Goal: Information Seeking & Learning: Check status

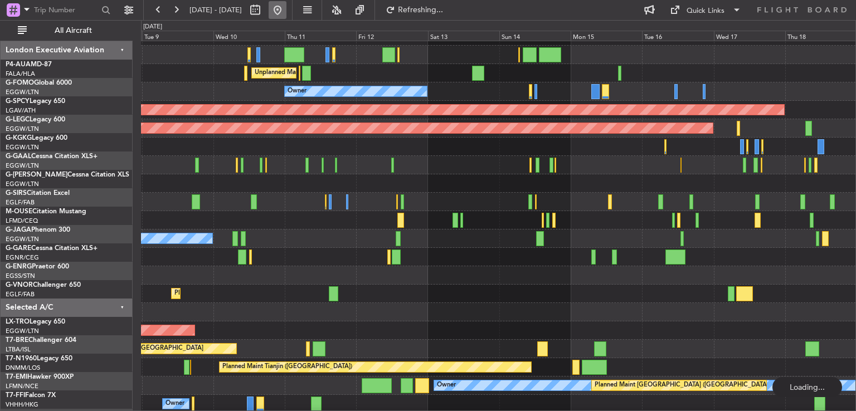
click at [286, 11] on button at bounding box center [278, 10] width 18 height 18
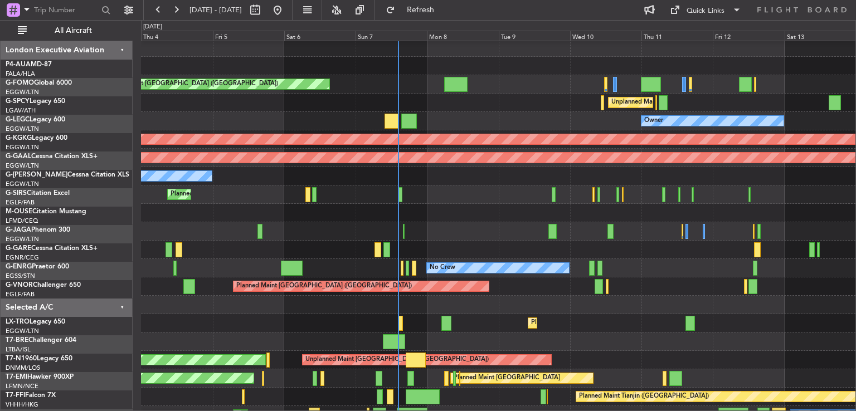
click at [495, 123] on div "Owner" at bounding box center [498, 121] width 714 height 18
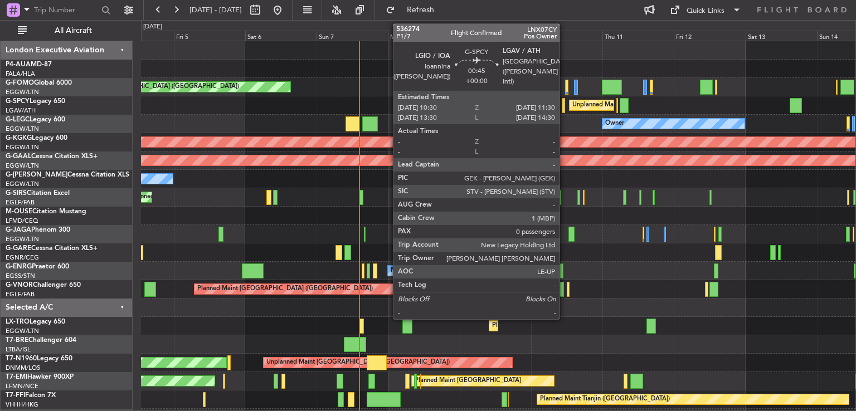
click at [564, 108] on div at bounding box center [563, 105] width 3 height 15
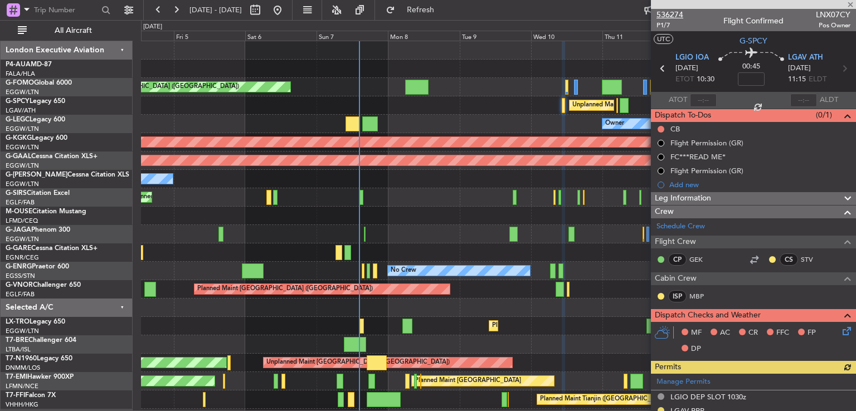
click at [670, 14] on span "536274" at bounding box center [669, 15] width 27 height 12
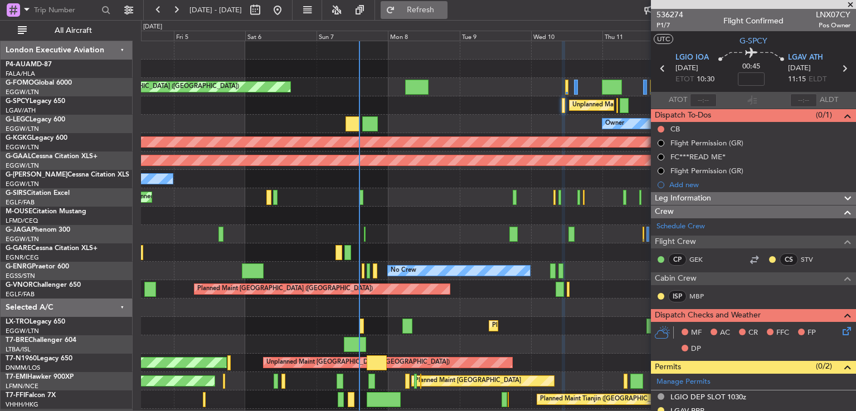
click at [430, 5] on button "Refresh" at bounding box center [414, 10] width 67 height 18
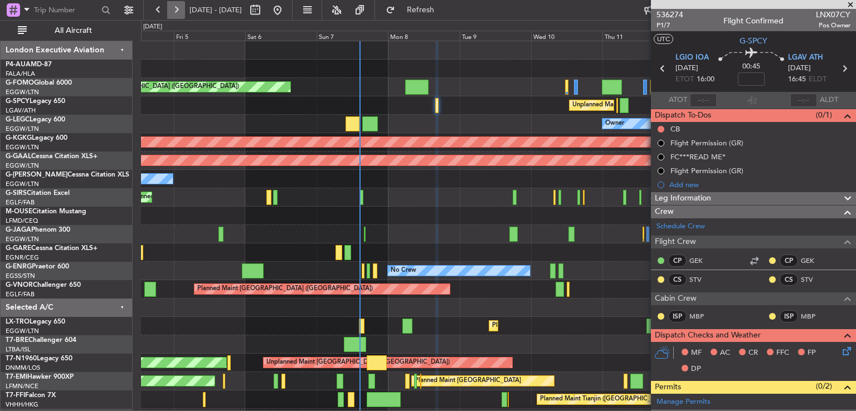
click at [182, 12] on button at bounding box center [176, 10] width 18 height 18
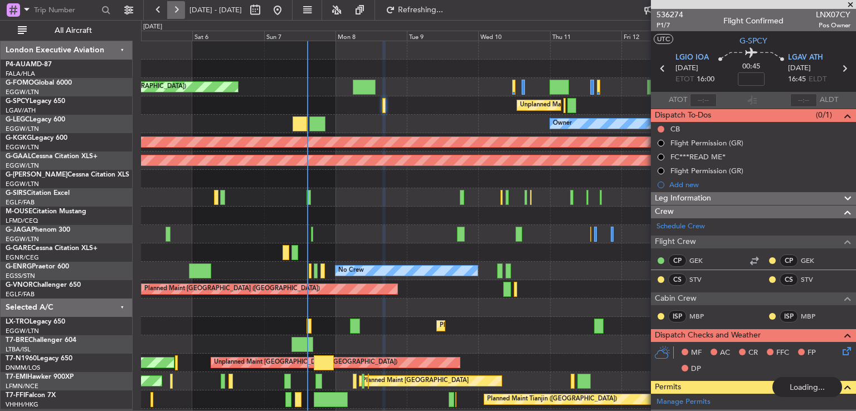
click at [182, 12] on button at bounding box center [176, 10] width 18 height 18
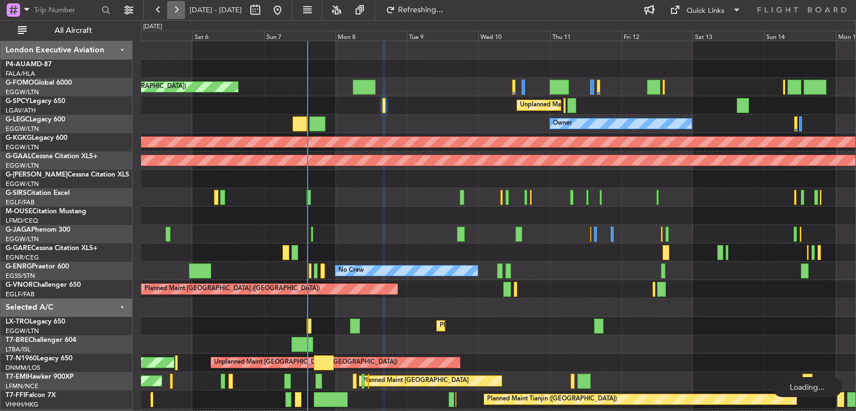
click at [182, 12] on button at bounding box center [176, 10] width 18 height 18
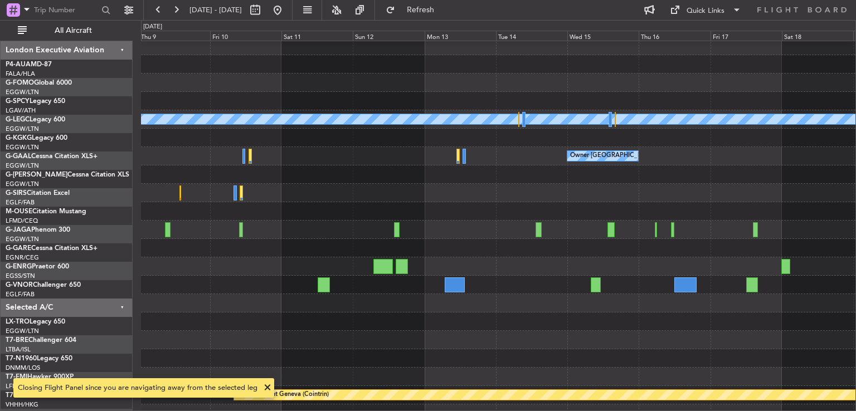
scroll to position [4, 0]
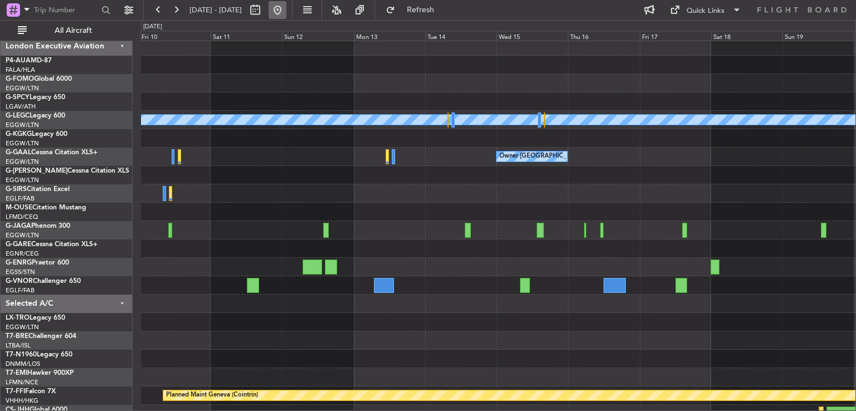
click at [286, 6] on button at bounding box center [278, 10] width 18 height 18
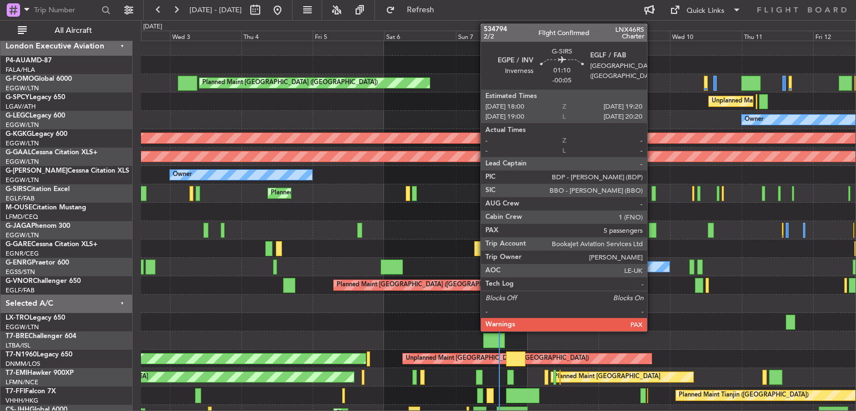
click at [652, 196] on div at bounding box center [653, 193] width 4 height 15
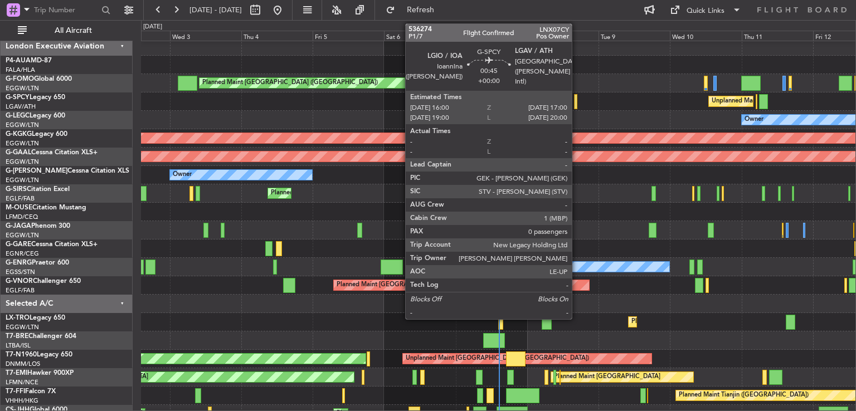
click at [577, 101] on div at bounding box center [575, 101] width 3 height 15
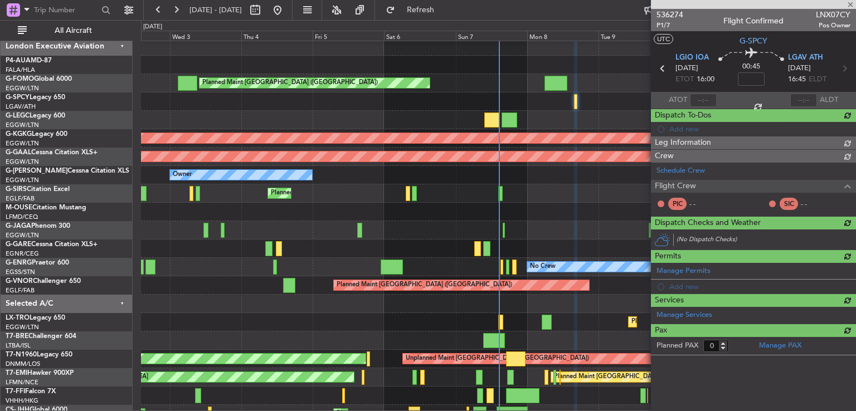
click at [673, 17] on span "536274" at bounding box center [669, 15] width 27 height 12
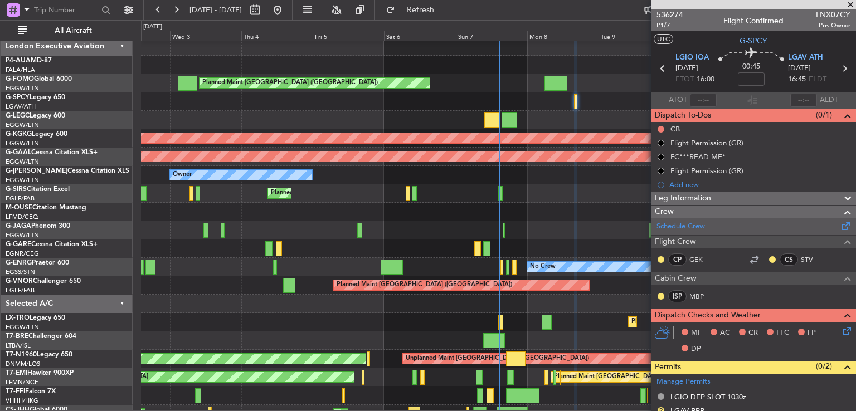
click at [689, 225] on link "Schedule Crew" at bounding box center [680, 226] width 48 height 11
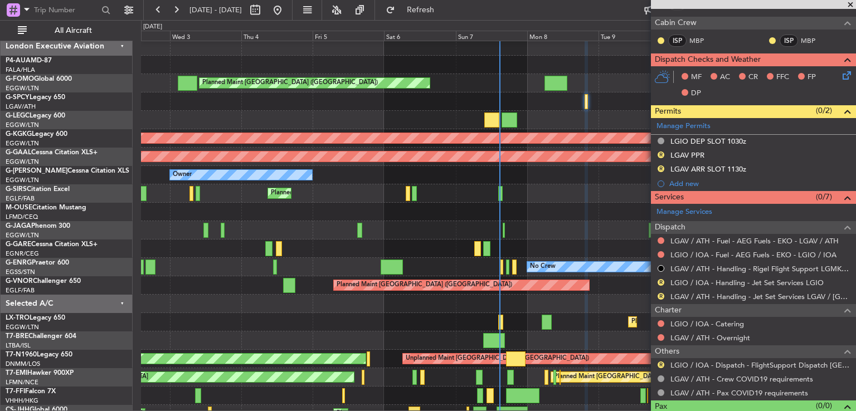
scroll to position [294, 0]
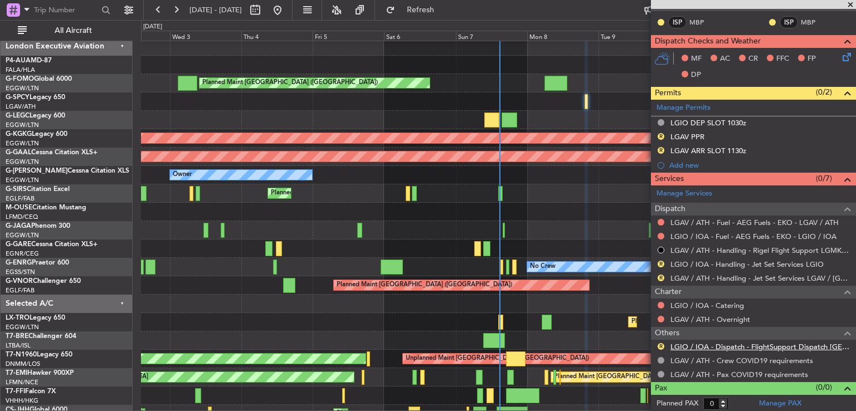
click at [718, 342] on link "LGIO / IOA - Dispatch - FlightSupport Dispatch [GEOGRAPHIC_DATA]" at bounding box center [760, 346] width 180 height 9
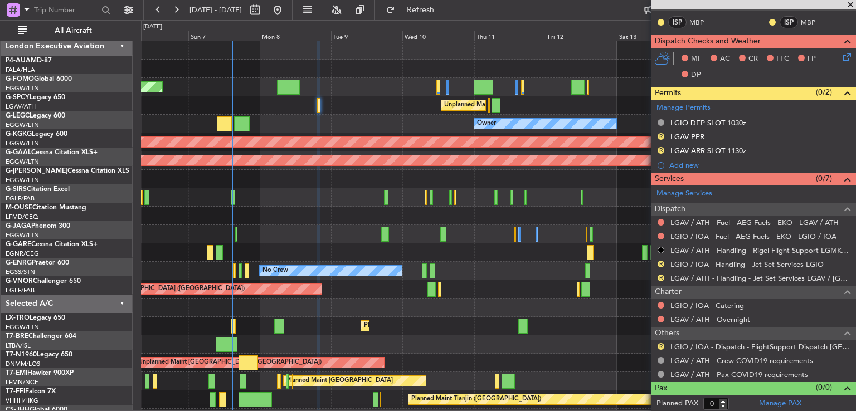
click at [334, 209] on div "Planned Maint [GEOGRAPHIC_DATA] ([GEOGRAPHIC_DATA]) Unplanned Maint [GEOGRAPHIC…" at bounding box center [498, 261] width 714 height 441
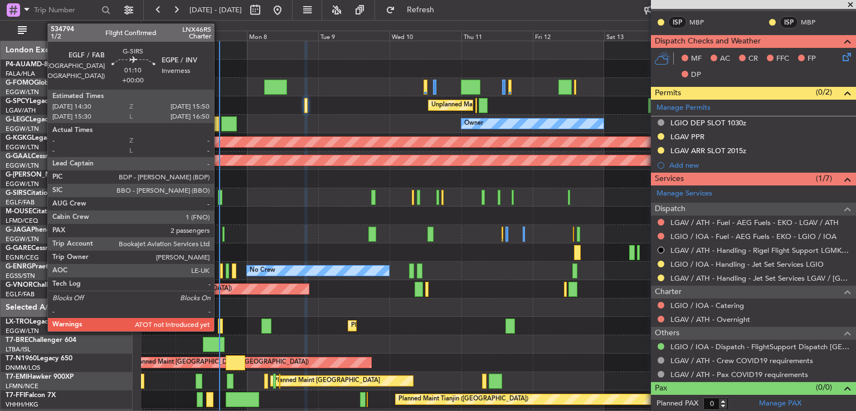
click at [219, 202] on div at bounding box center [220, 197] width 4 height 15
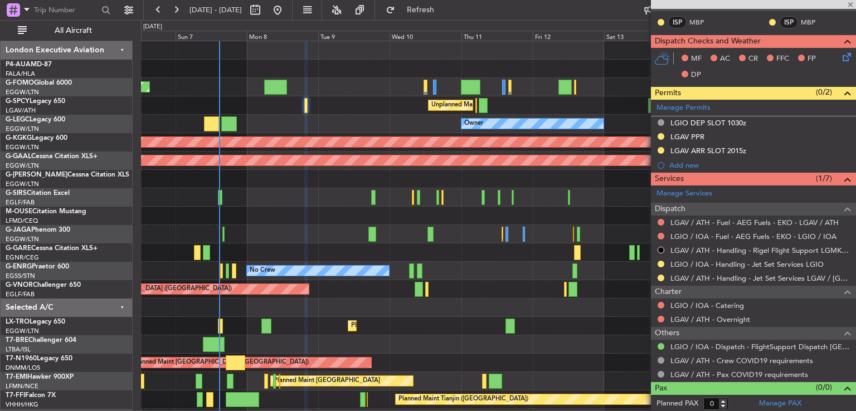
type input "2"
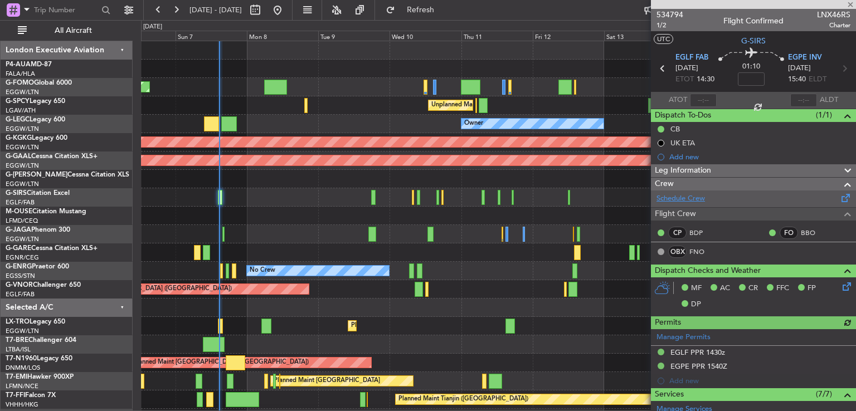
click at [673, 198] on link "Schedule Crew" at bounding box center [680, 198] width 48 height 11
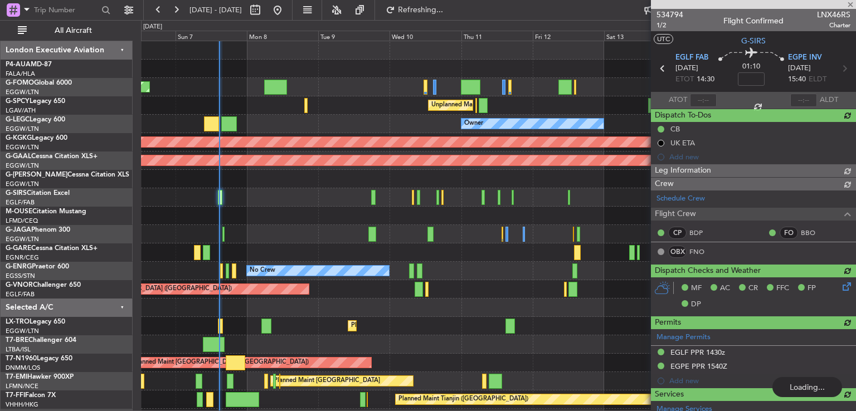
type input "14:45"
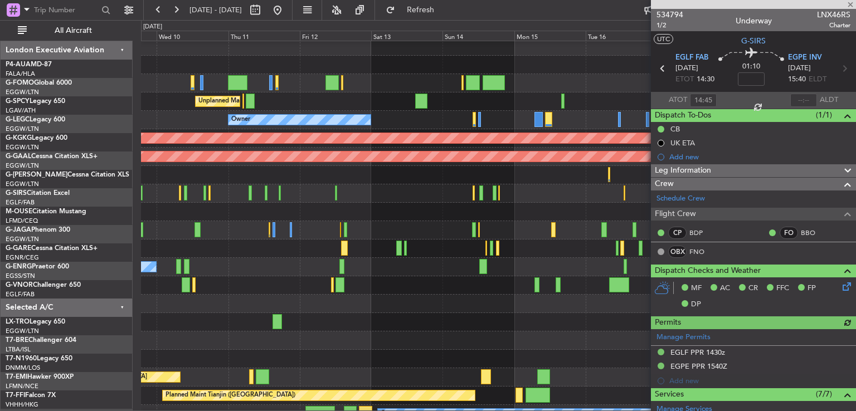
scroll to position [10, 0]
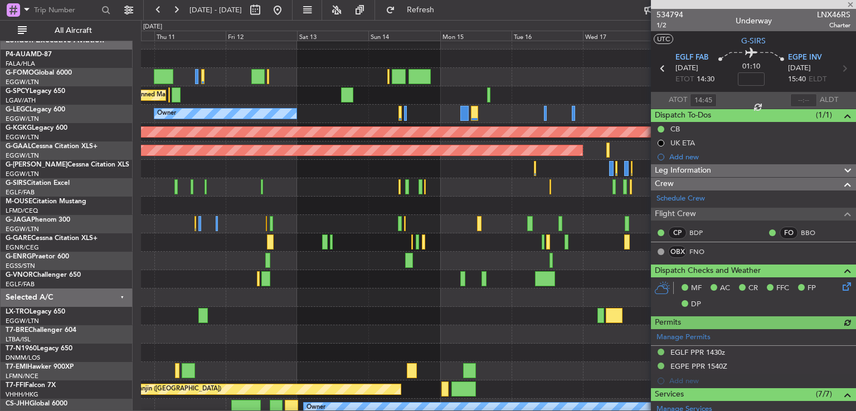
click at [848, 3] on div at bounding box center [753, 4] width 205 height 9
click at [848, 4] on span at bounding box center [850, 5] width 11 height 10
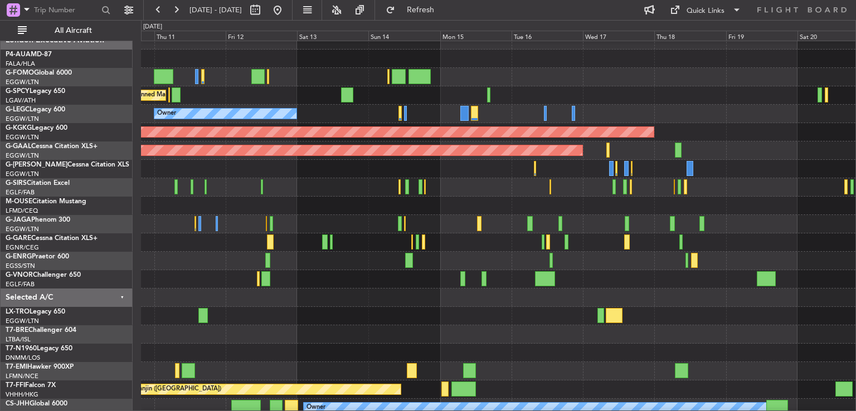
type input "0"
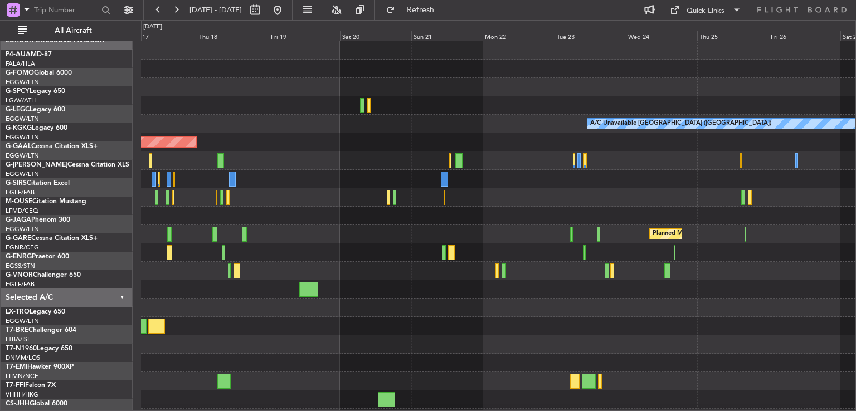
scroll to position [0, 0]
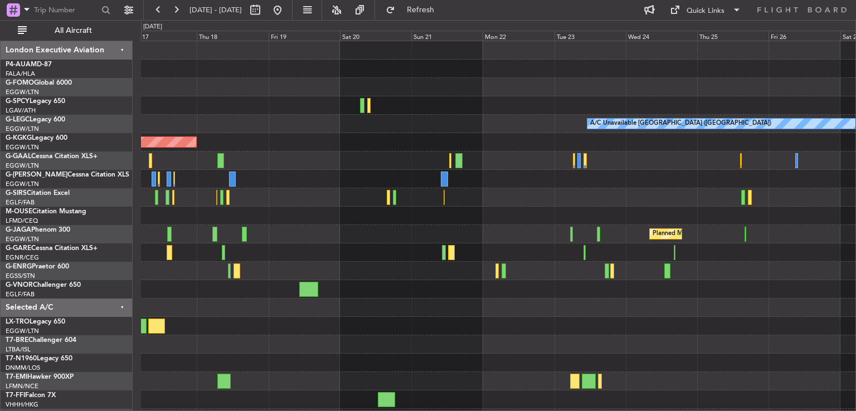
click at [261, 274] on div "A/C Unavailable [GEOGRAPHIC_DATA] ([GEOGRAPHIC_DATA]) AOG Maint [GEOGRAPHIC_DAT…" at bounding box center [498, 261] width 714 height 441
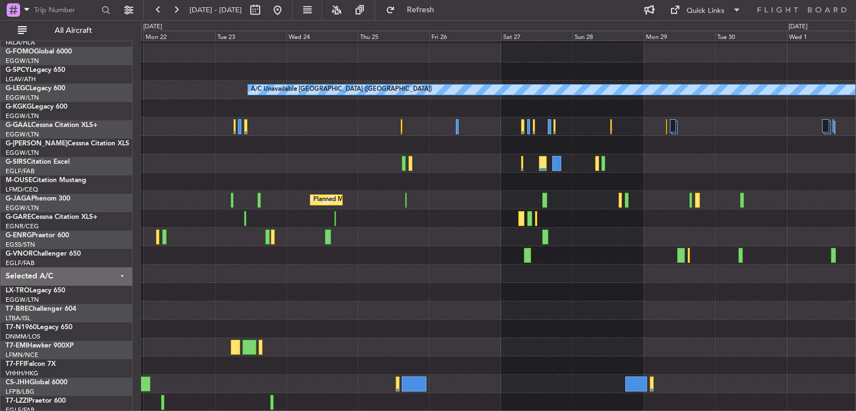
scroll to position [33, 0]
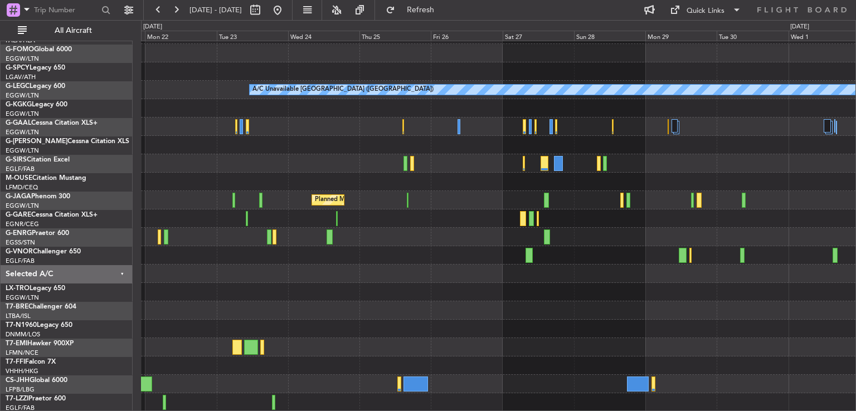
click at [576, 307] on div "A/C Unavailable [GEOGRAPHIC_DATA] ([GEOGRAPHIC_DATA]) Planned Maint [GEOGRAPHIC…" at bounding box center [498, 209] width 714 height 405
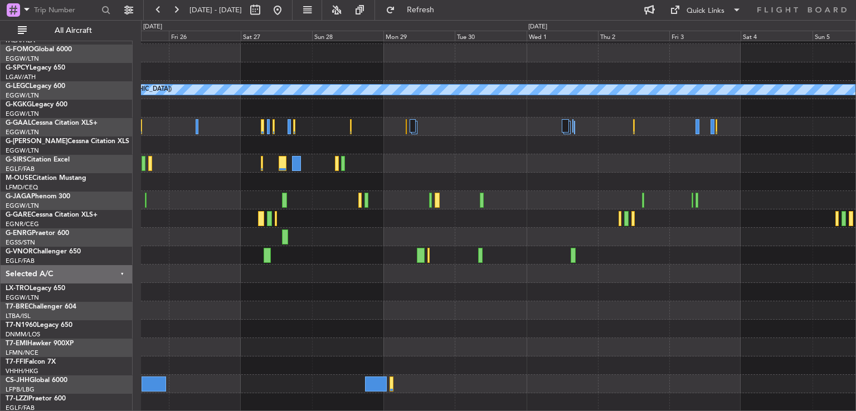
click at [222, 265] on div "A/C Unavailable [GEOGRAPHIC_DATA] ([GEOGRAPHIC_DATA]) Planned Maint [GEOGRAPHIC…" at bounding box center [498, 209] width 714 height 405
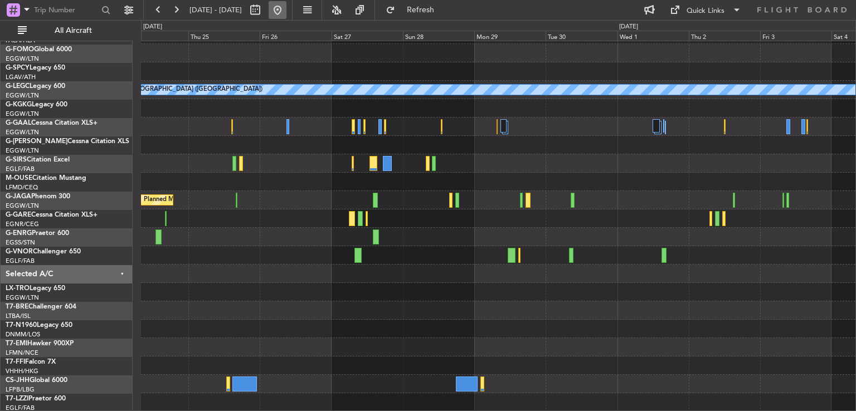
click at [286, 9] on button at bounding box center [278, 10] width 18 height 18
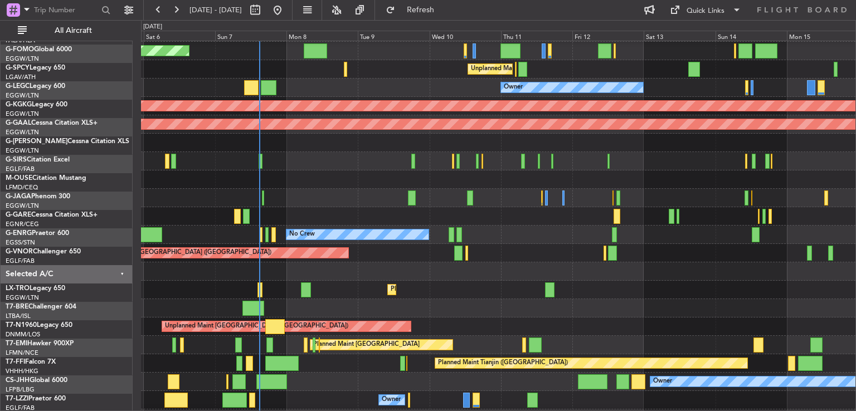
scroll to position [36, 0]
click at [175, 12] on button at bounding box center [176, 10] width 18 height 18
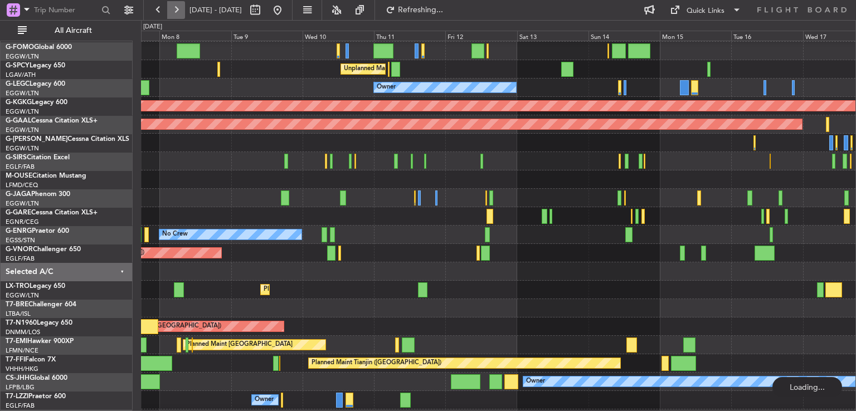
scroll to position [33, 0]
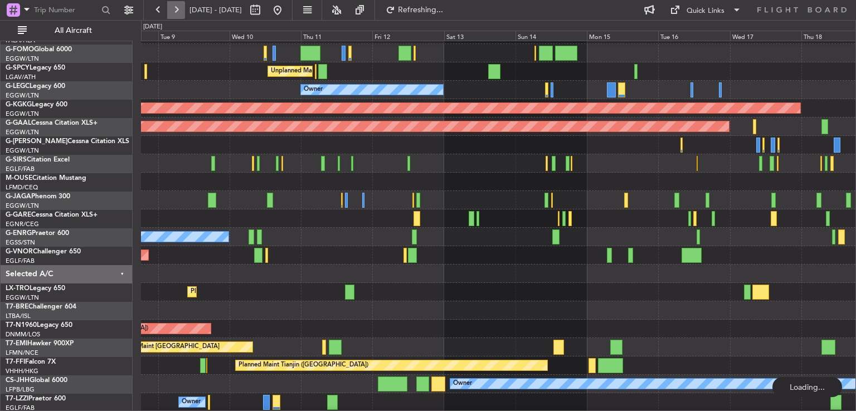
click at [175, 12] on button at bounding box center [176, 10] width 18 height 18
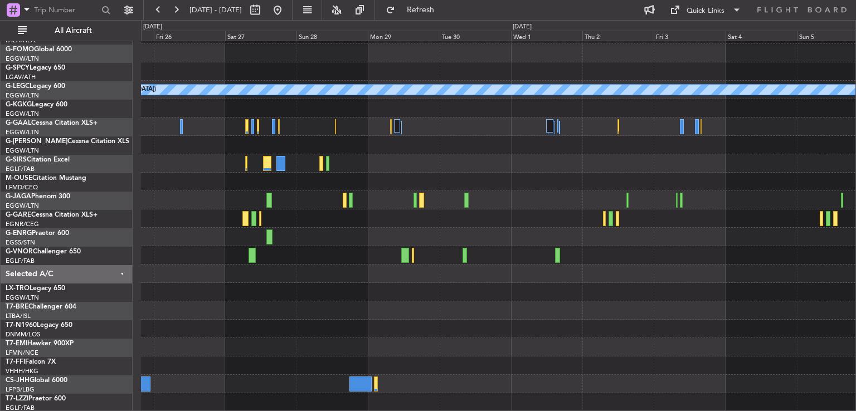
click at [310, 273] on div "A/C Unavailable [GEOGRAPHIC_DATA] ([GEOGRAPHIC_DATA]) Planned Maint [GEOGRAPHIC…" at bounding box center [498, 209] width 714 height 405
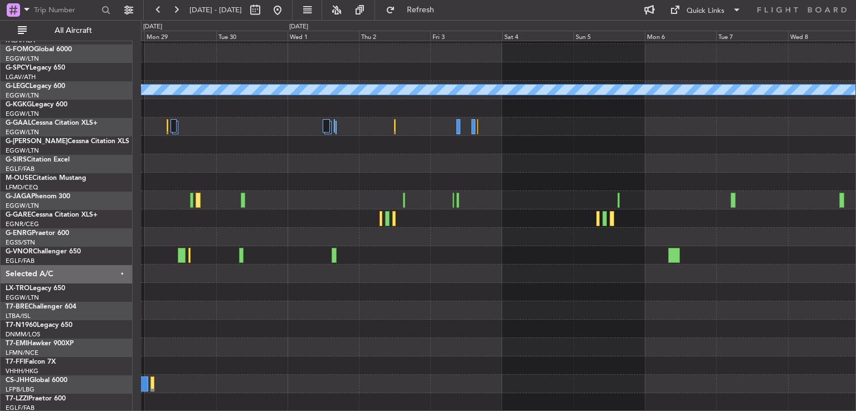
click at [340, 246] on div at bounding box center [498, 255] width 714 height 18
click at [181, 11] on button at bounding box center [176, 10] width 18 height 18
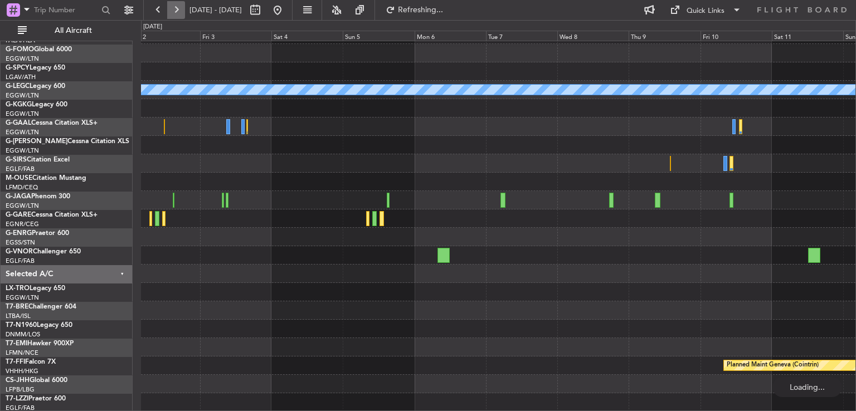
click at [181, 11] on button at bounding box center [176, 10] width 18 height 18
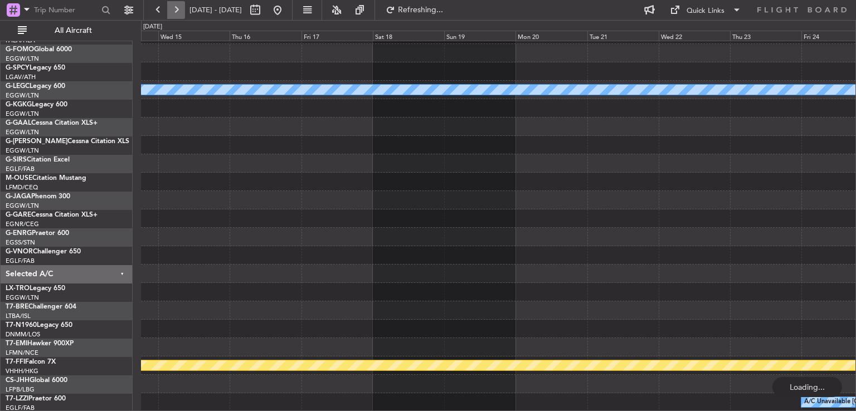
click at [181, 11] on button at bounding box center [176, 10] width 18 height 18
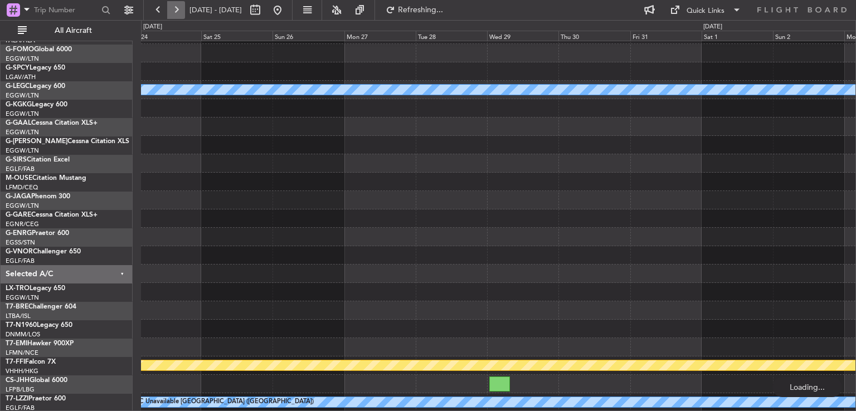
click at [181, 11] on button at bounding box center [176, 10] width 18 height 18
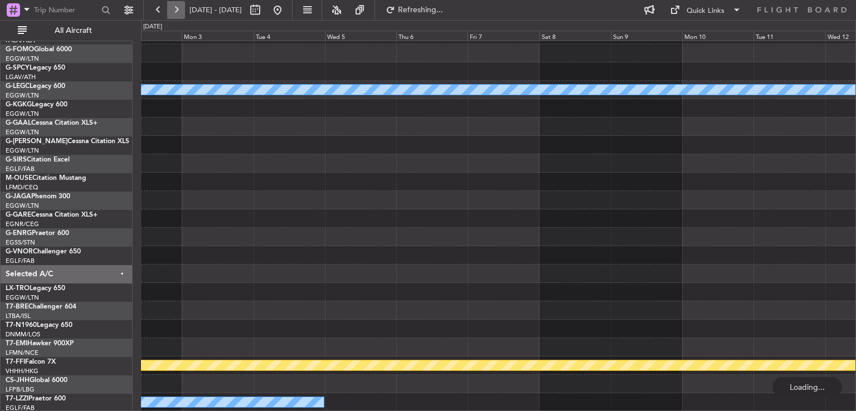
click at [181, 11] on button at bounding box center [176, 10] width 18 height 18
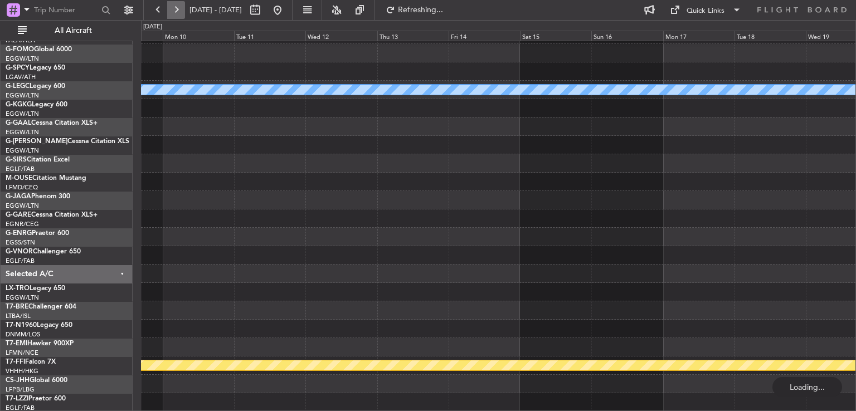
click at [181, 11] on button at bounding box center [176, 10] width 18 height 18
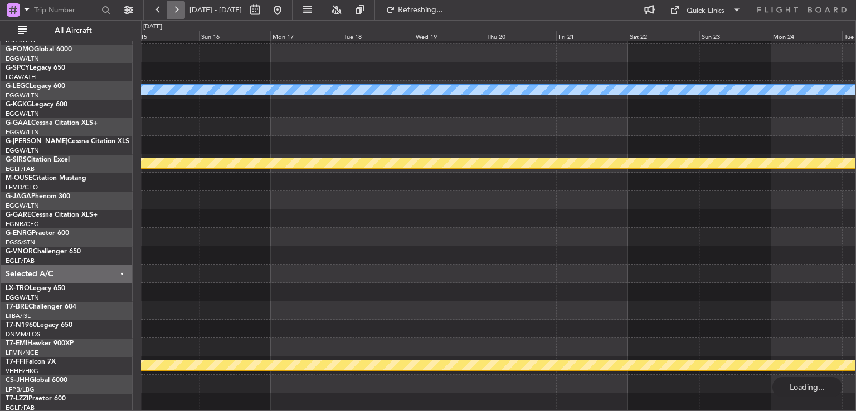
click at [181, 11] on button at bounding box center [176, 10] width 18 height 18
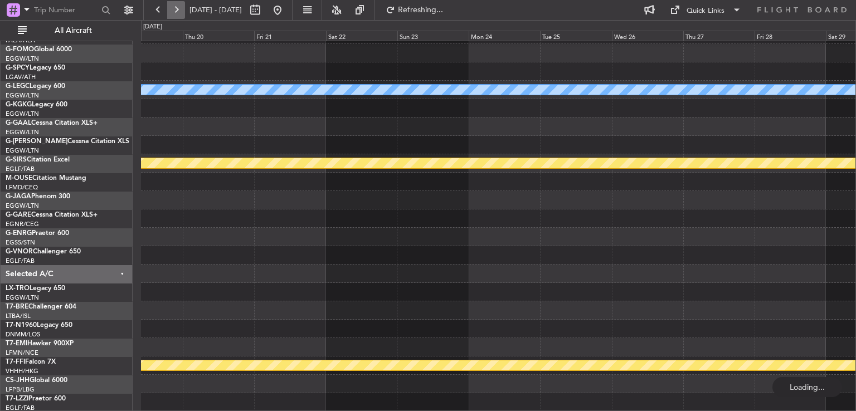
click at [181, 11] on button at bounding box center [176, 10] width 18 height 18
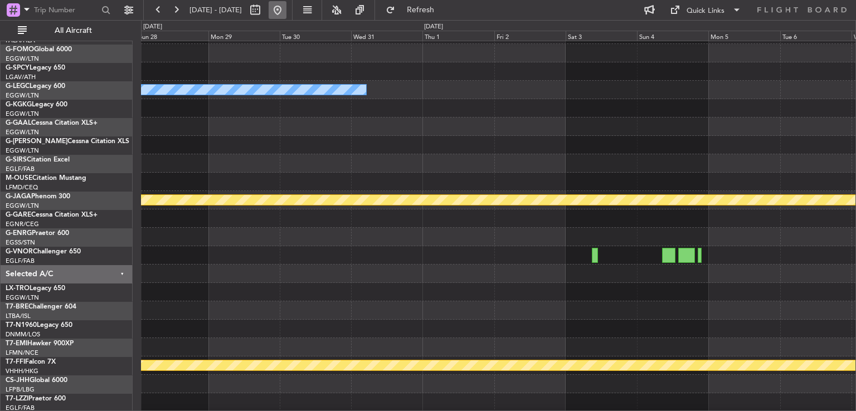
click at [286, 9] on button at bounding box center [278, 10] width 18 height 18
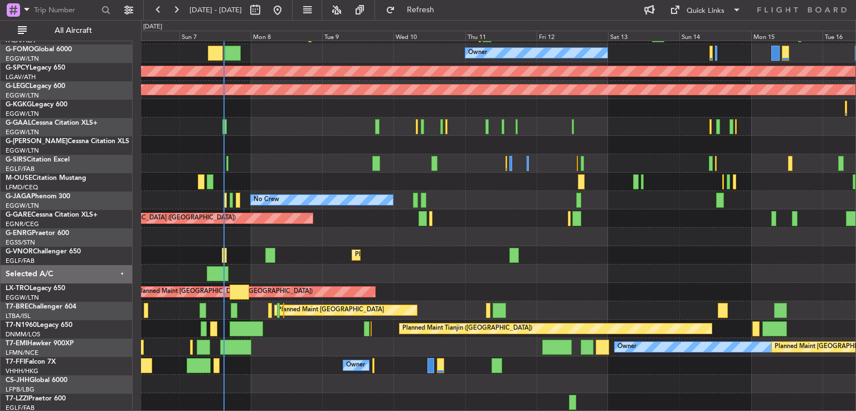
scroll to position [71, 0]
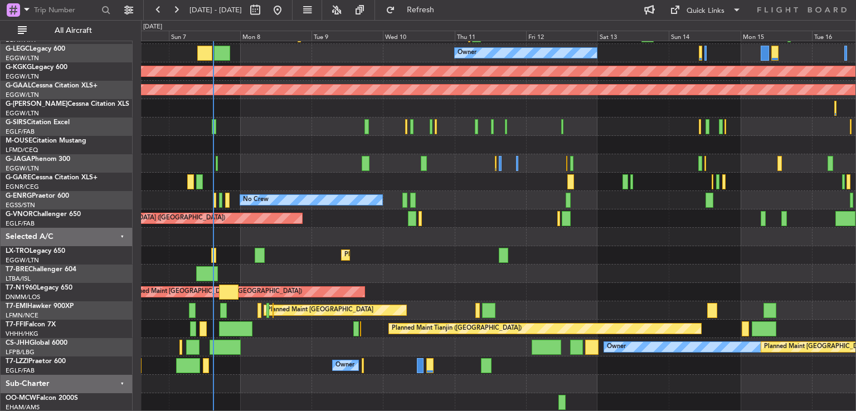
click at [307, 265] on div at bounding box center [498, 274] width 714 height 18
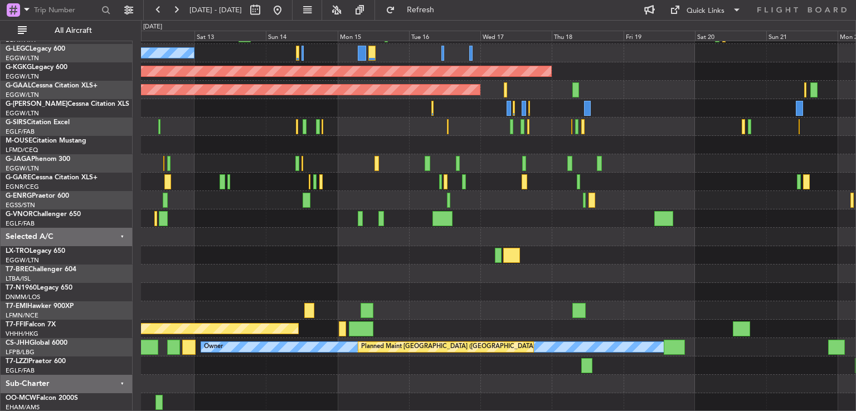
click at [124, 291] on div "Unplanned Maint [GEOGRAPHIC_DATA] ([PERSON_NAME] Intl) Owner A/C Unavailable [G…" at bounding box center [428, 215] width 856 height 391
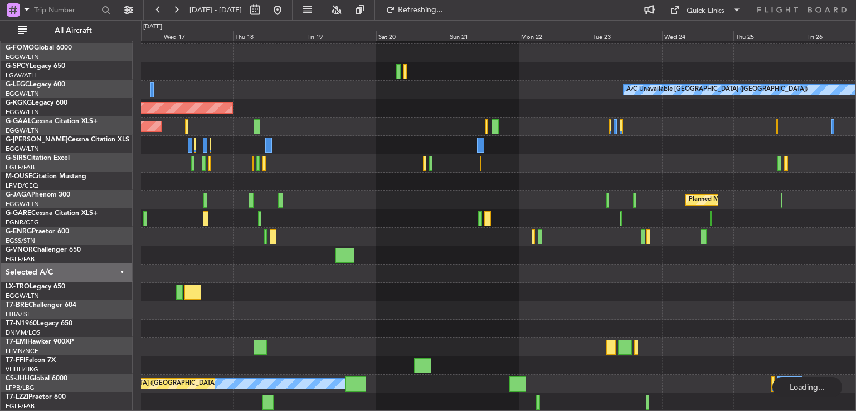
scroll to position [33, 0]
click at [286, 11] on button at bounding box center [278, 10] width 18 height 18
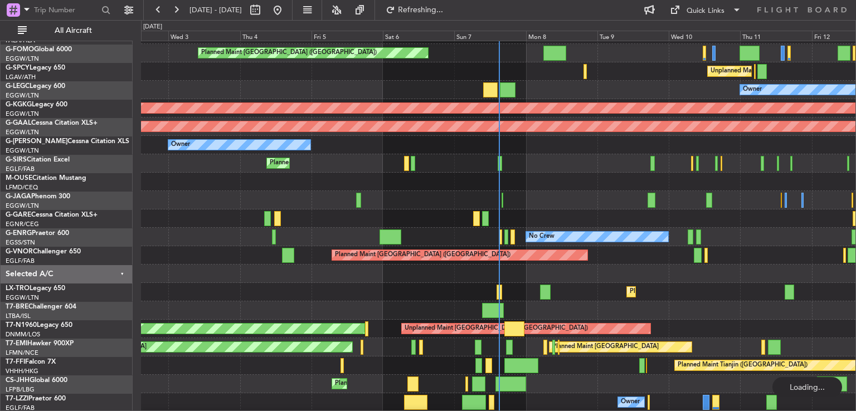
scroll to position [48, 0]
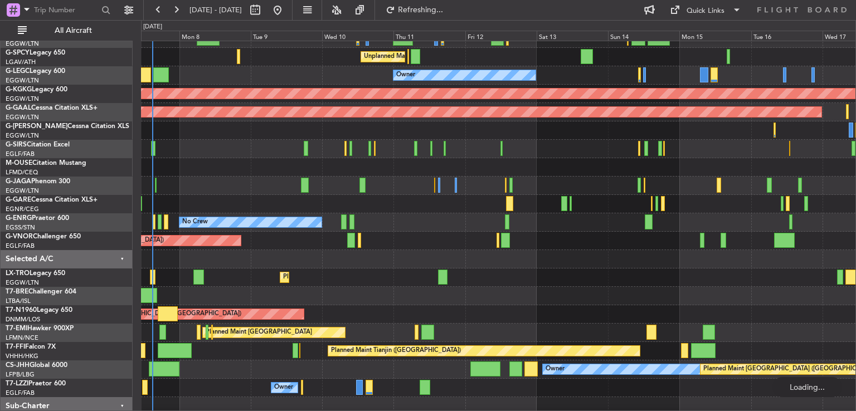
click at [299, 190] on div at bounding box center [498, 186] width 714 height 18
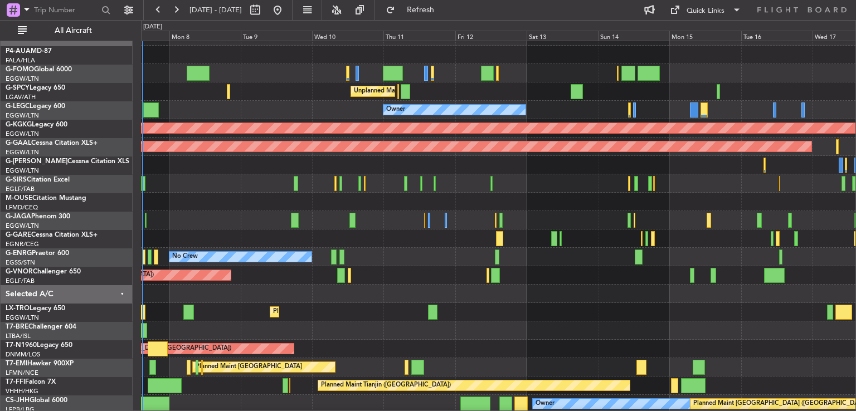
scroll to position [12, 0]
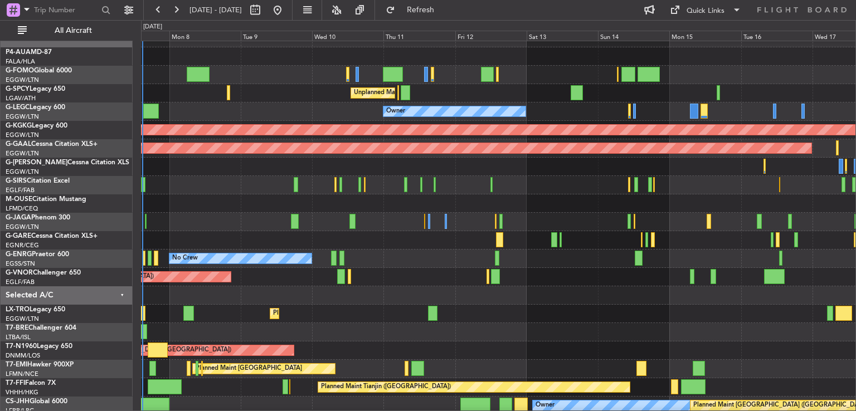
click at [515, 344] on div "Unplanned Maint [GEOGRAPHIC_DATA] ([GEOGRAPHIC_DATA]) Planned Maint [GEOGRAPHIC…" at bounding box center [498, 351] width 714 height 18
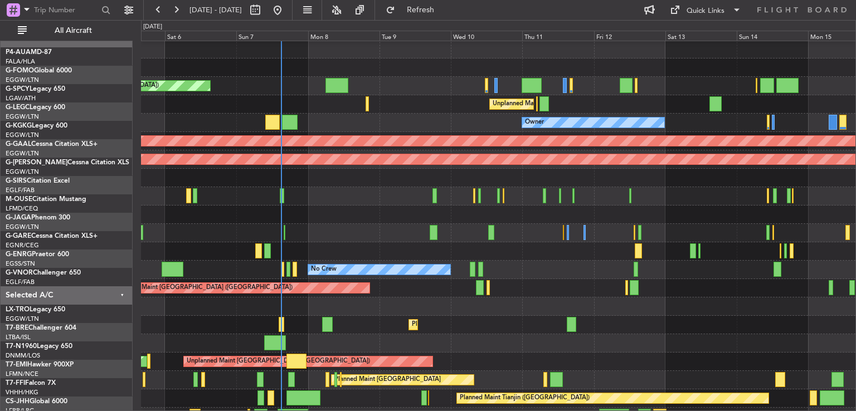
scroll to position [0, 0]
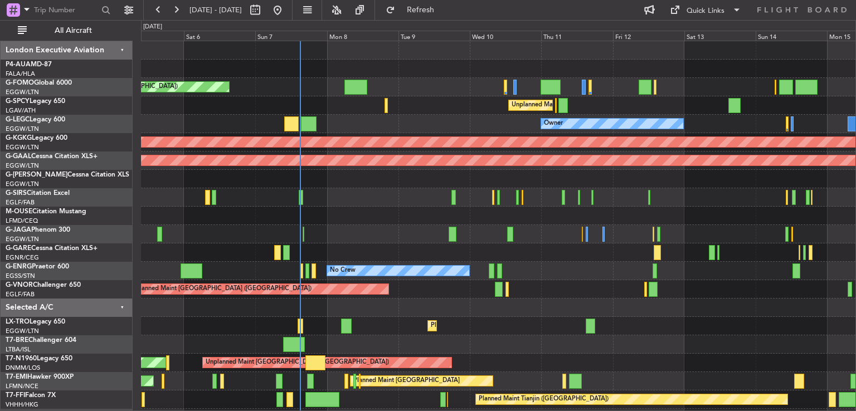
click at [410, 129] on div "Owner" at bounding box center [498, 124] width 714 height 18
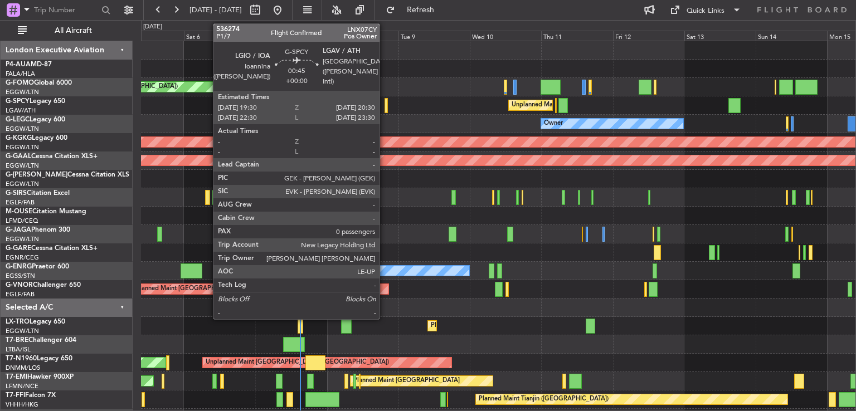
click at [384, 104] on div at bounding box center [385, 105] width 3 height 15
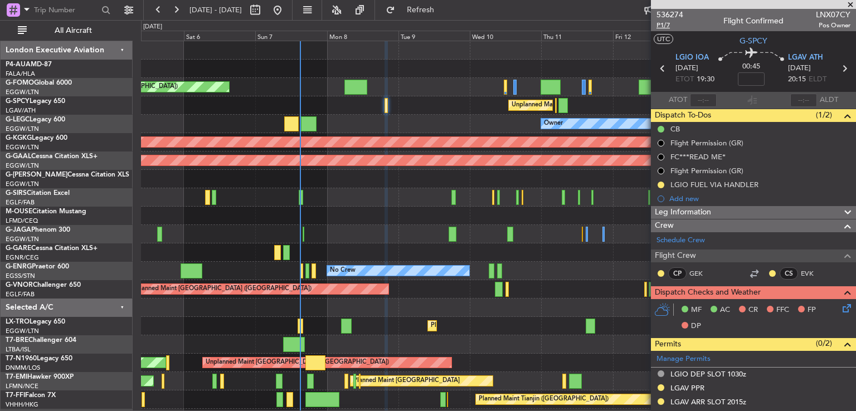
click at [663, 26] on span "P1/7" at bounding box center [669, 25] width 27 height 9
click at [447, 16] on button "Refresh" at bounding box center [414, 10] width 67 height 18
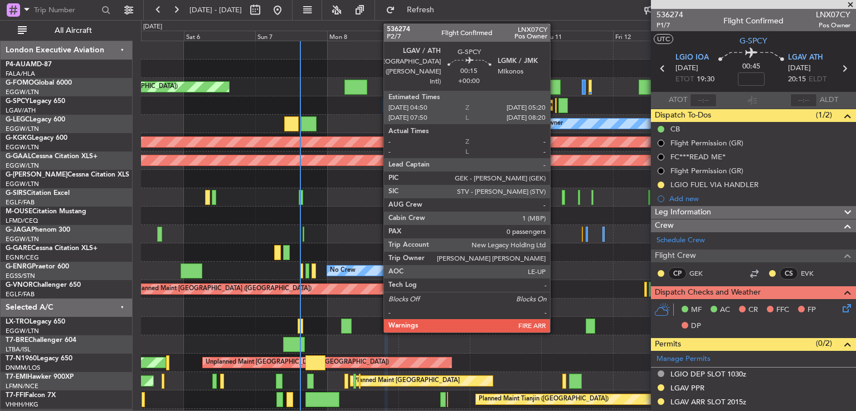
click at [555, 108] on div at bounding box center [556, 105] width 2 height 15
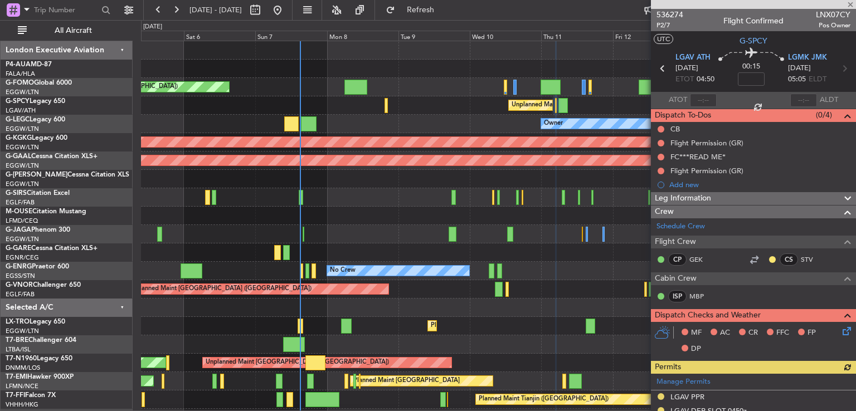
click at [665, 25] on mat-tooltip-component "Trip Number" at bounding box center [669, 36] width 55 height 30
click at [660, 21] on span "P2/7" at bounding box center [669, 25] width 27 height 9
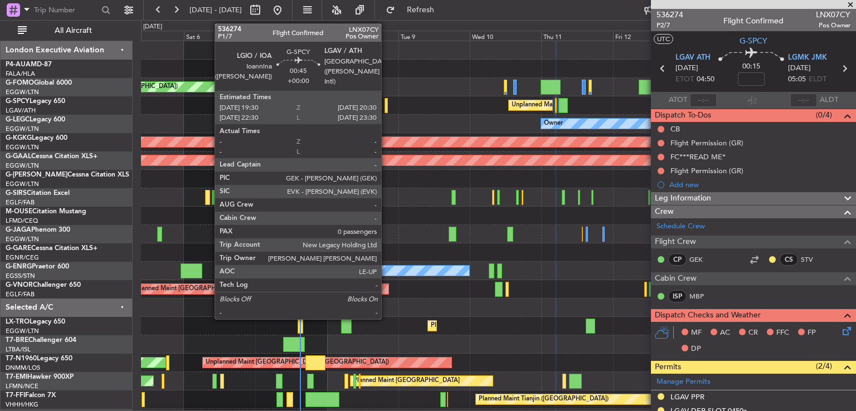
click at [386, 109] on div at bounding box center [385, 105] width 3 height 15
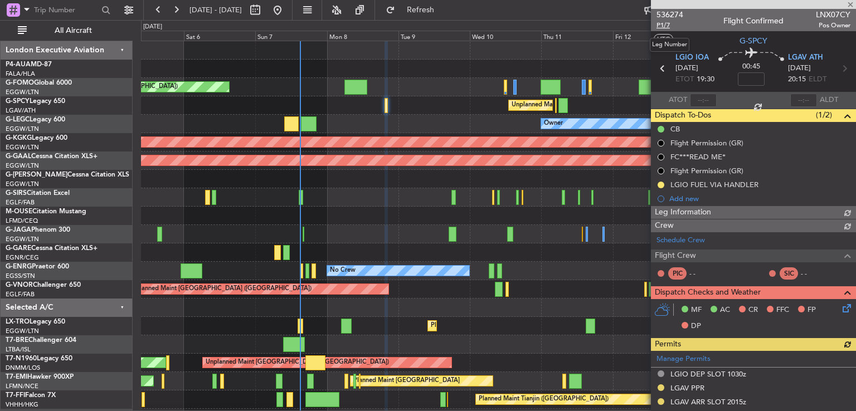
click at [666, 25] on span "P1/7" at bounding box center [669, 25] width 27 height 9
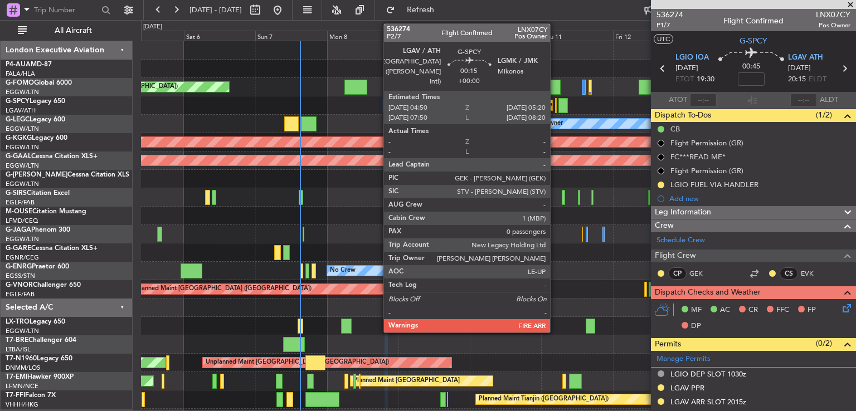
click at [555, 108] on div at bounding box center [556, 105] width 2 height 15
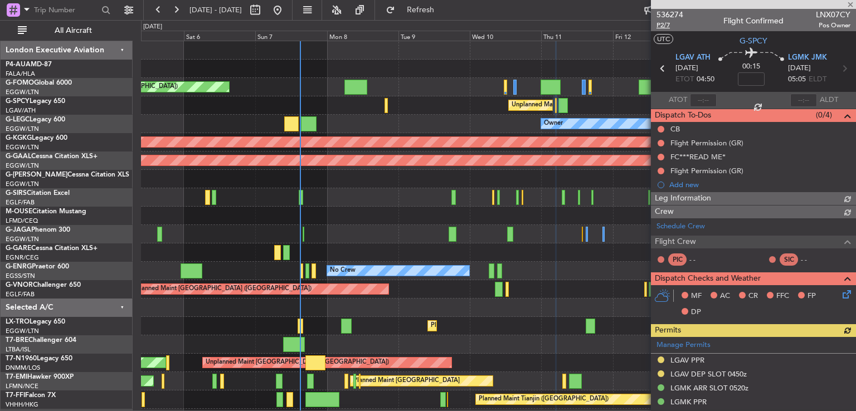
click at [668, 25] on span "P2/7" at bounding box center [669, 25] width 27 height 9
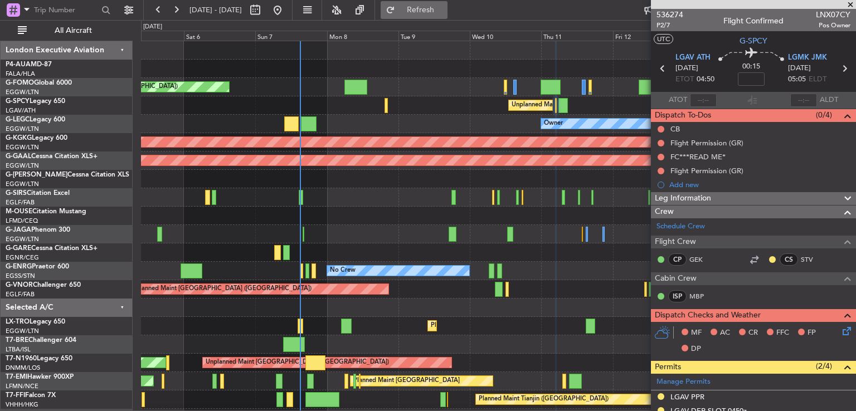
click at [444, 9] on span "Refresh" at bounding box center [420, 10] width 47 height 8
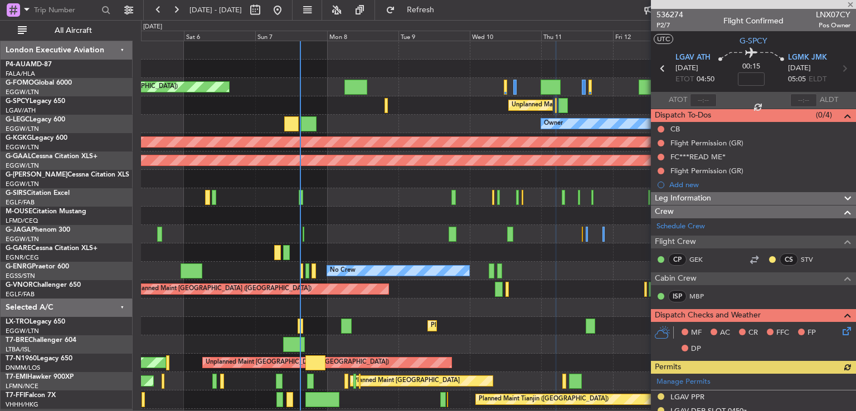
scroll to position [205, 0]
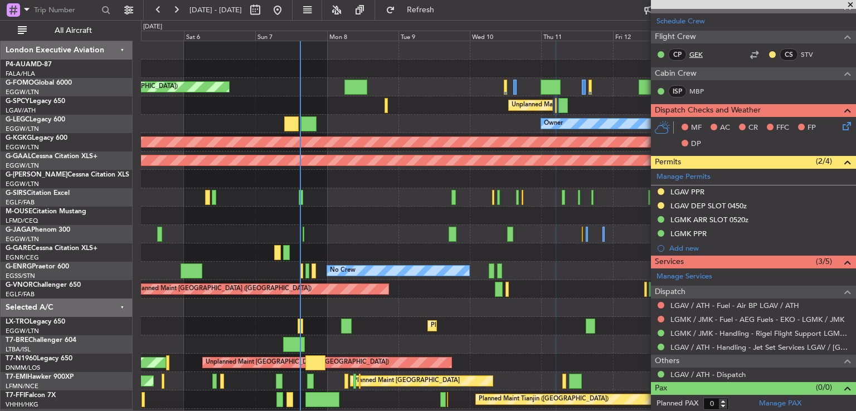
click at [698, 54] on link "GEK" at bounding box center [701, 55] width 25 height 10
click at [432, 16] on button "Refresh" at bounding box center [414, 10] width 67 height 18
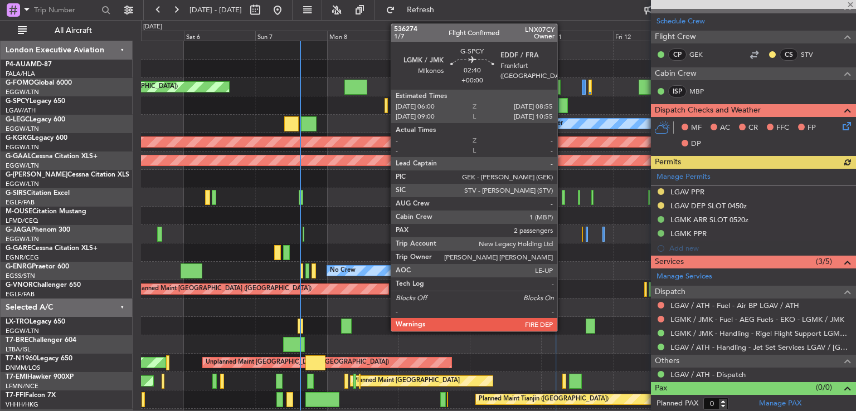
click at [562, 105] on div at bounding box center [562, 105] width 9 height 15
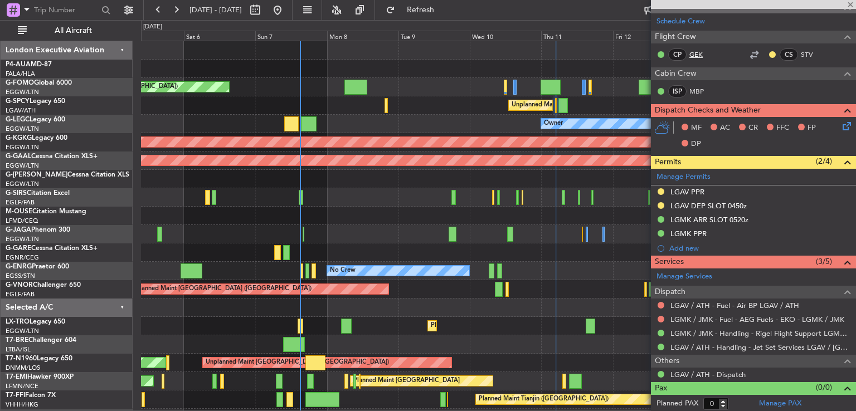
type input "2"
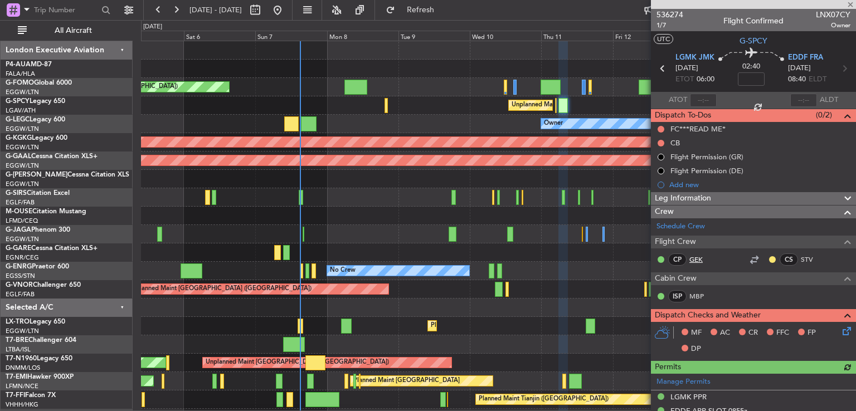
click at [698, 256] on link "GEK" at bounding box center [701, 260] width 25 height 10
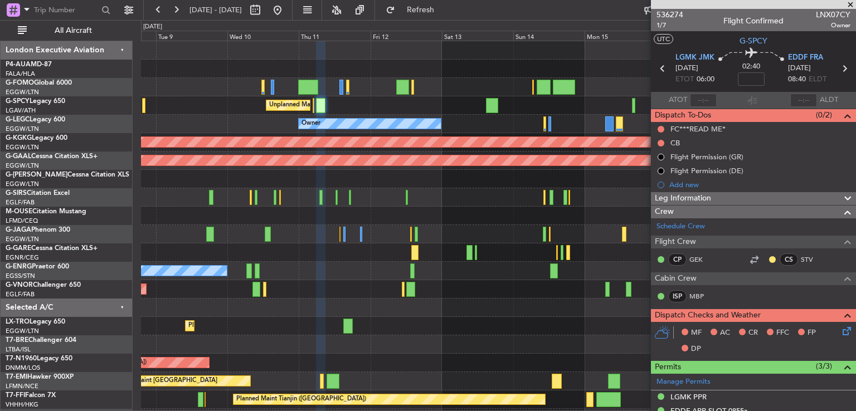
click at [313, 236] on div at bounding box center [498, 234] width 714 height 18
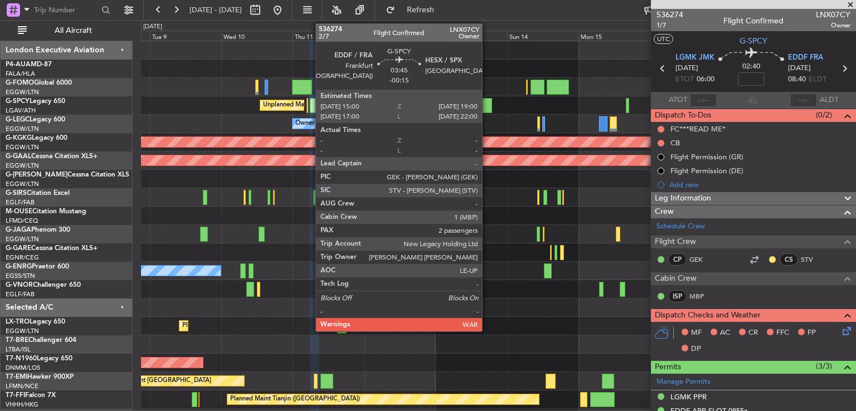
click at [487, 108] on div at bounding box center [486, 105] width 12 height 15
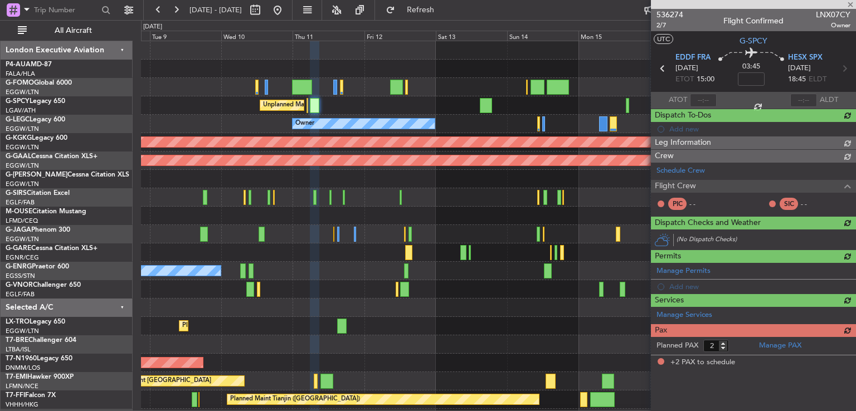
type input "-00:15"
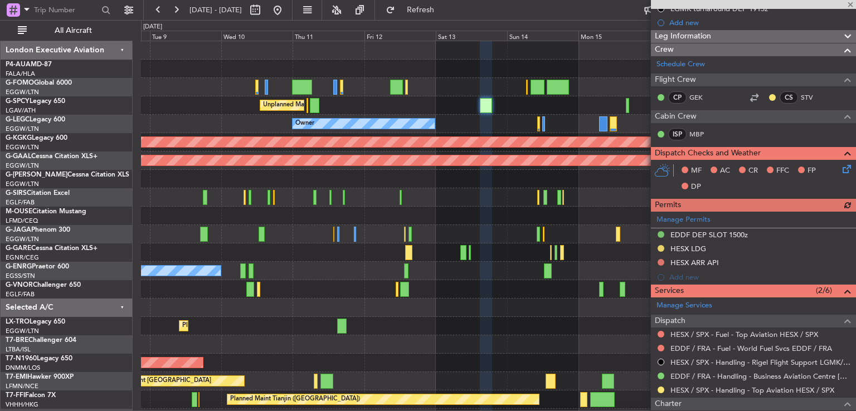
scroll to position [164, 0]
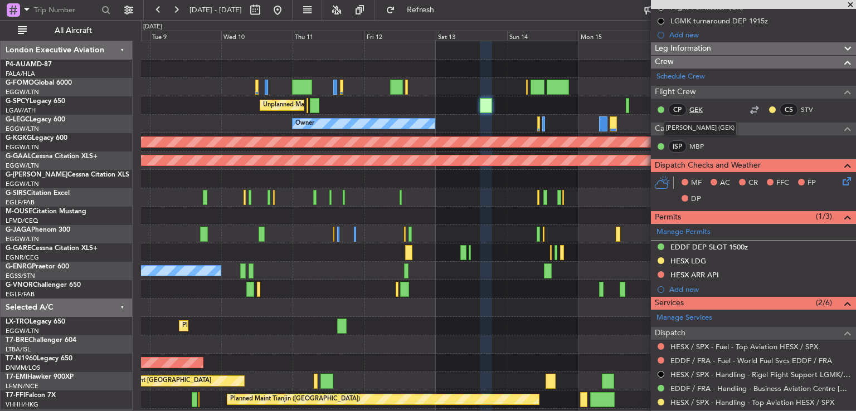
click at [695, 108] on link "GEK" at bounding box center [701, 110] width 25 height 10
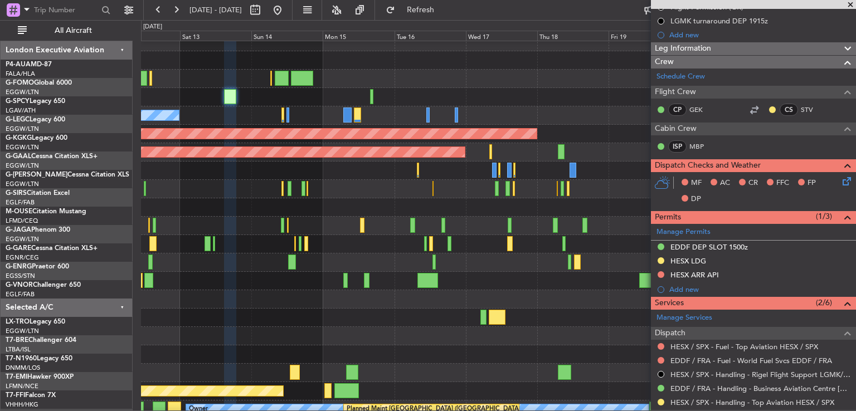
scroll to position [9, 0]
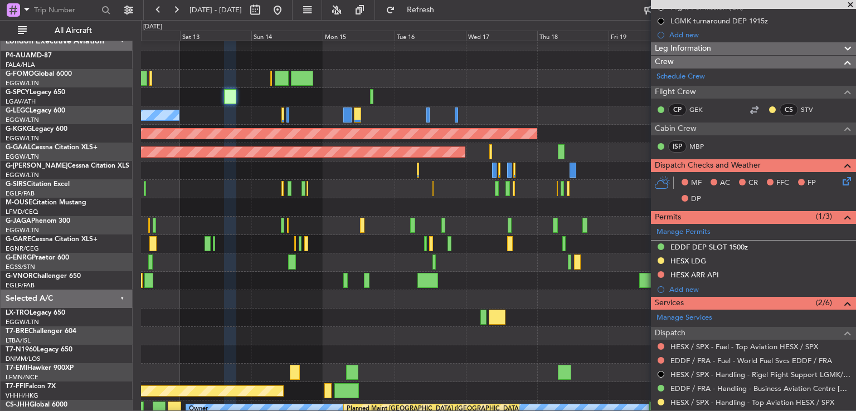
click at [359, 187] on div at bounding box center [498, 189] width 714 height 18
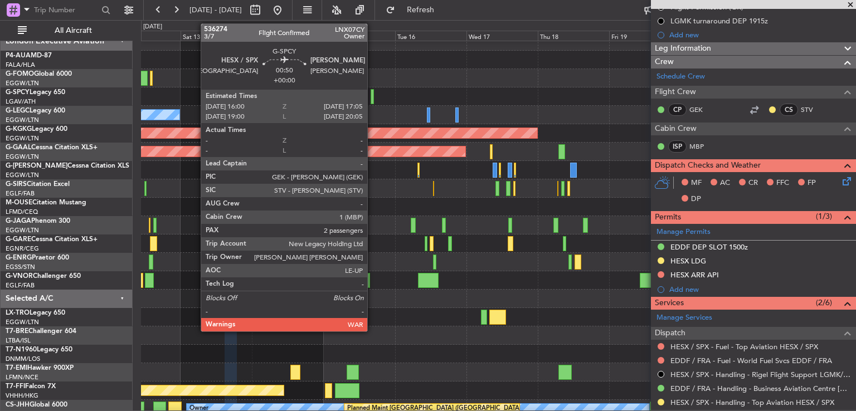
click at [372, 95] on div at bounding box center [372, 96] width 3 height 15
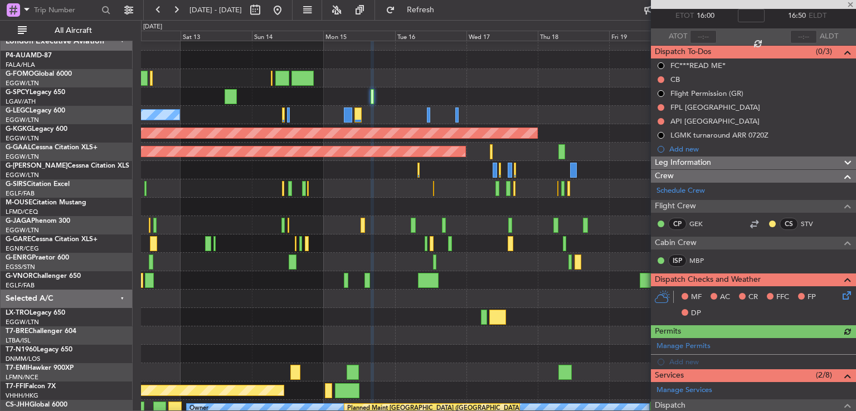
scroll to position [62, 0]
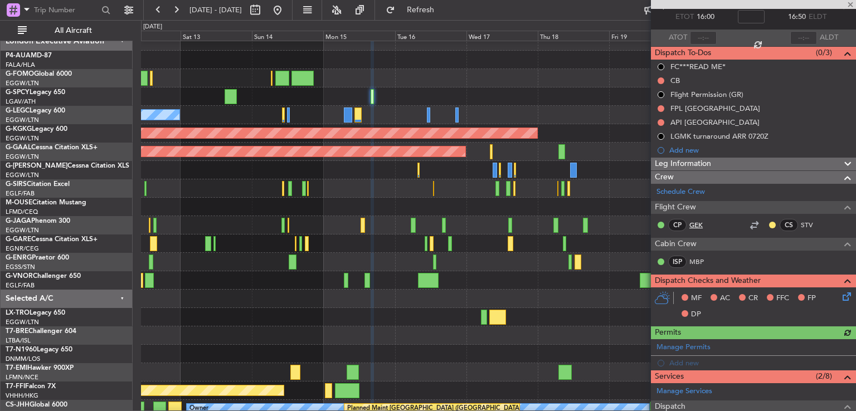
click at [696, 222] on link "GEK" at bounding box center [701, 225] width 25 height 10
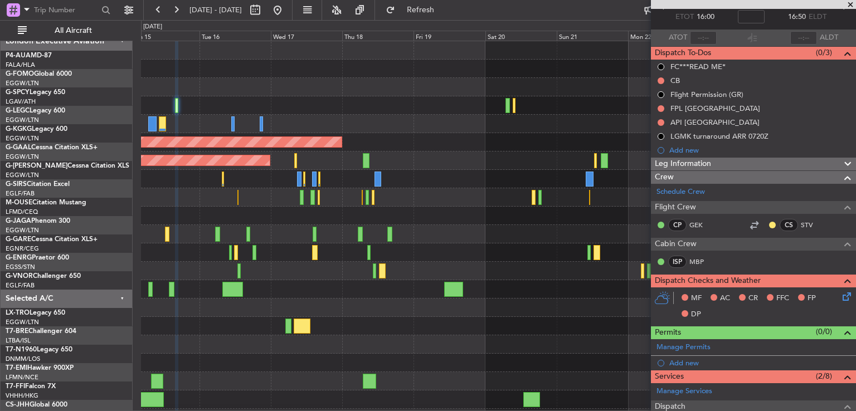
scroll to position [0, 0]
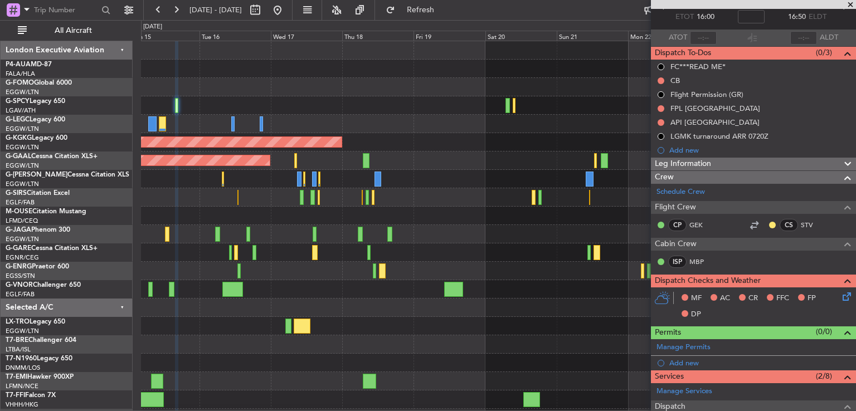
click at [357, 116] on div "A/C Unavailable [GEOGRAPHIC_DATA] ([GEOGRAPHIC_DATA]) Owner AOG Maint [GEOGRAPH…" at bounding box center [498, 261] width 714 height 441
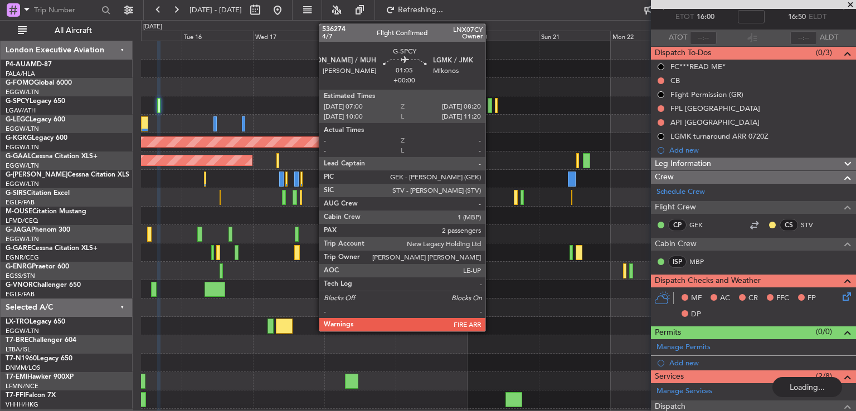
click at [490, 110] on div at bounding box center [490, 105] width 4 height 15
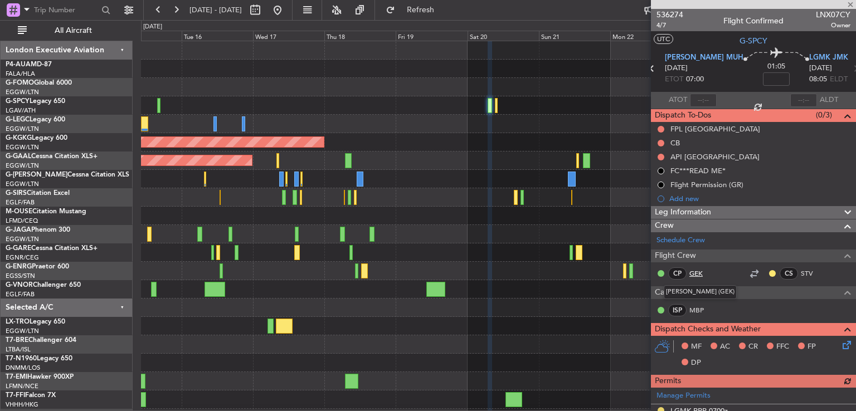
click at [698, 273] on link "GEK" at bounding box center [701, 274] width 25 height 10
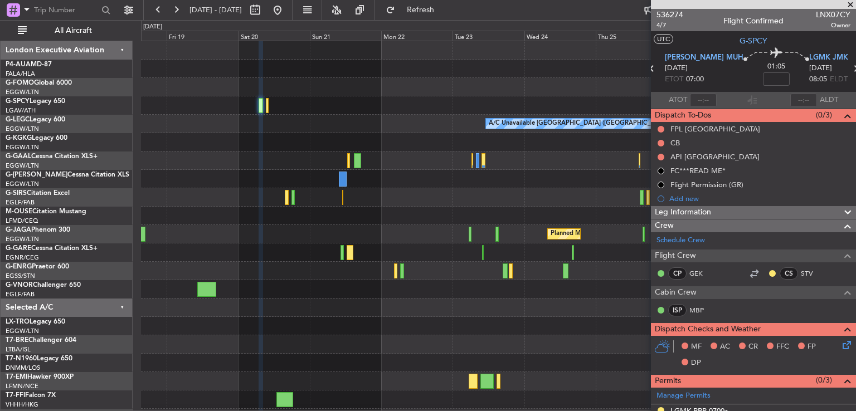
click at [295, 174] on div "A/C Unavailable [GEOGRAPHIC_DATA] ([GEOGRAPHIC_DATA]) AOG Maint [GEOGRAPHIC_DAT…" at bounding box center [498, 243] width 714 height 405
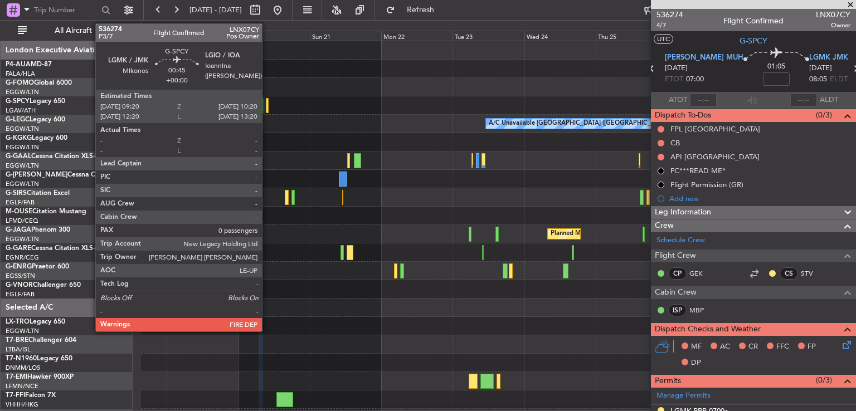
click at [267, 107] on div at bounding box center [267, 105] width 3 height 15
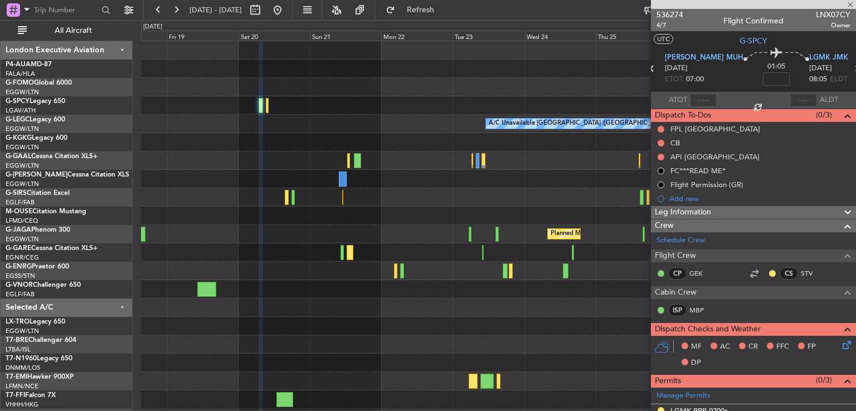
type input "0"
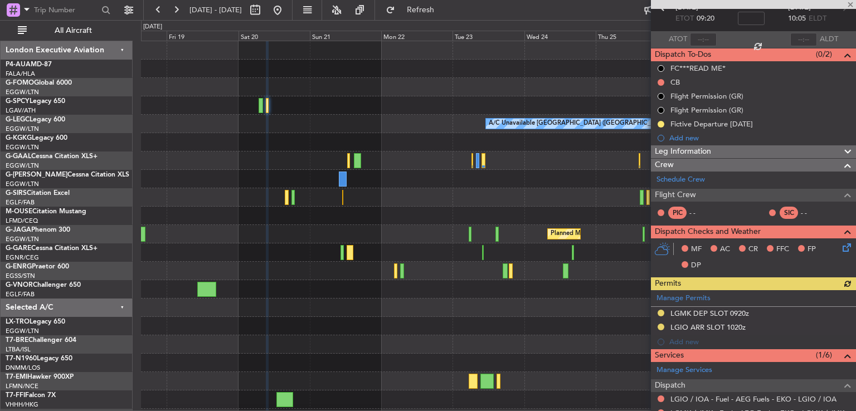
scroll to position [62, 0]
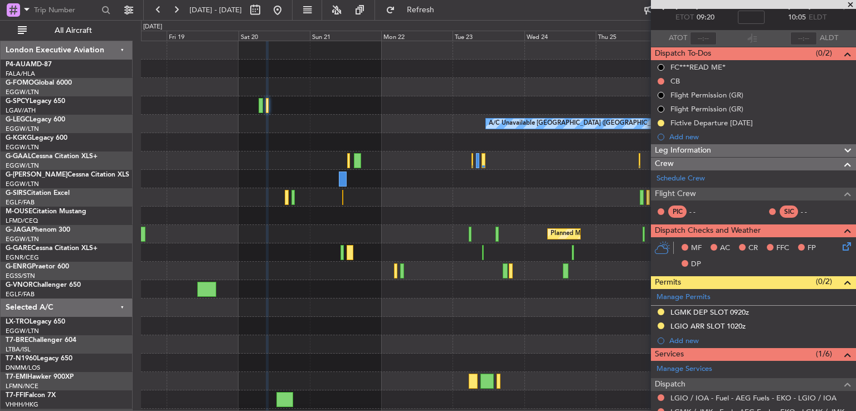
click at [851, 4] on span at bounding box center [850, 5] width 11 height 10
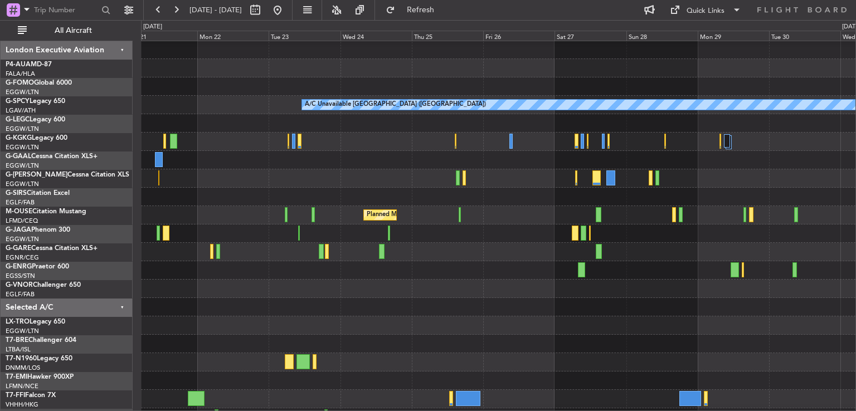
scroll to position [19, 0]
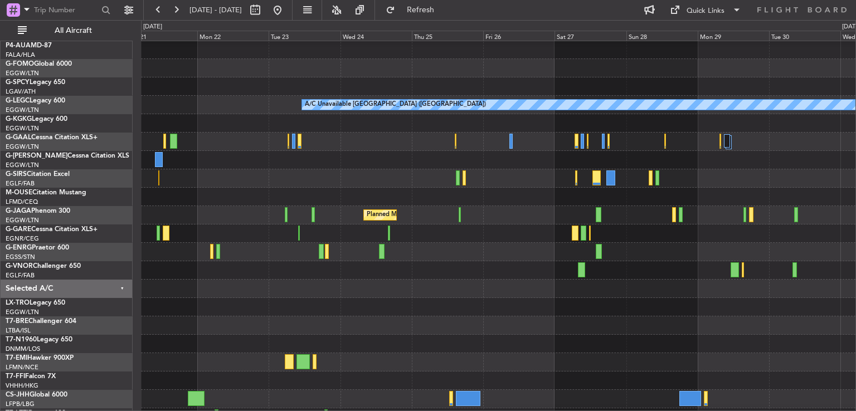
click at [420, 79] on div at bounding box center [498, 86] width 714 height 18
click at [286, 7] on button at bounding box center [278, 10] width 18 height 18
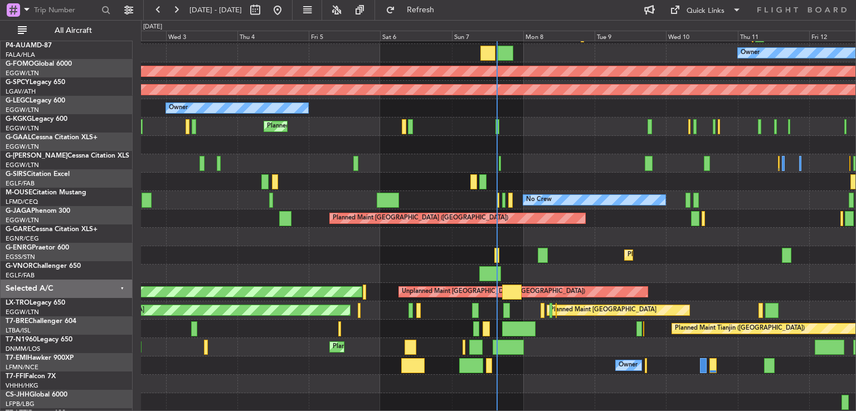
scroll to position [71, 0]
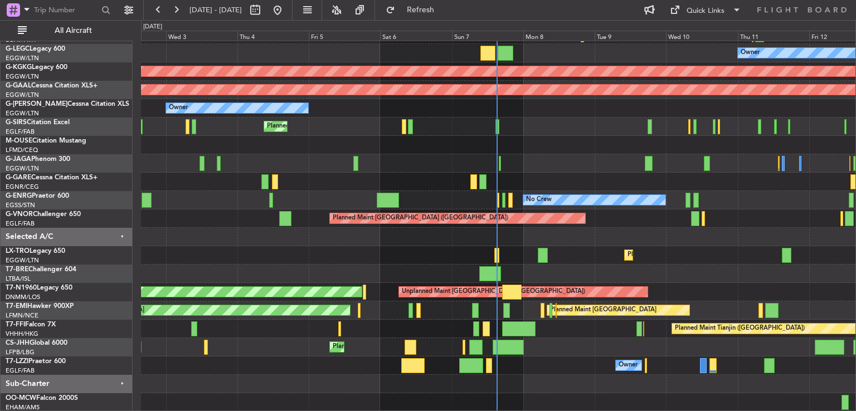
click at [556, 94] on div "Unplanned Maint Athens (Eleftherios Venizelos Intl) Cleaning Athens (Eleftherio…" at bounding box center [498, 190] width 714 height 441
click at [510, 301] on div "Planned Maint Zurich Planned Maint Zurich" at bounding box center [498, 310] width 714 height 18
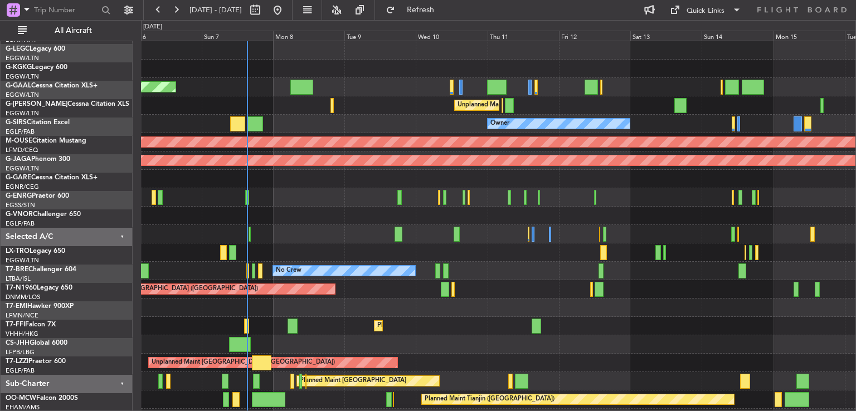
scroll to position [0, 0]
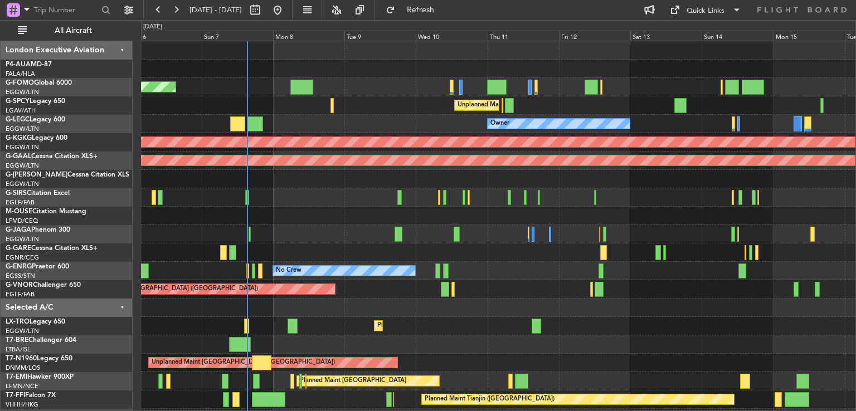
click at [327, 280] on div "Planned Maint [GEOGRAPHIC_DATA] ([GEOGRAPHIC_DATA]) Unplanned Maint [GEOGRAPHIC…" at bounding box center [498, 261] width 714 height 441
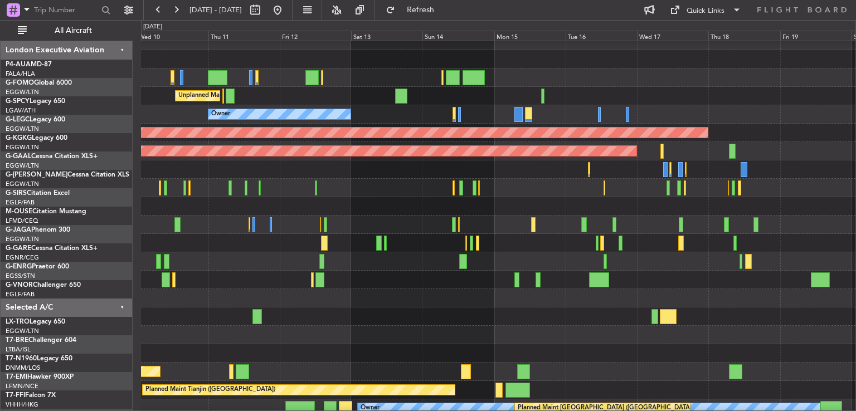
scroll to position [9, 0]
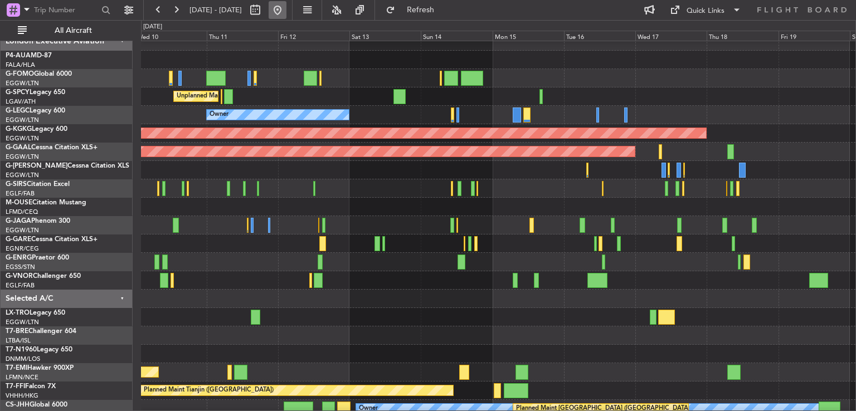
click at [286, 9] on button at bounding box center [278, 10] width 18 height 18
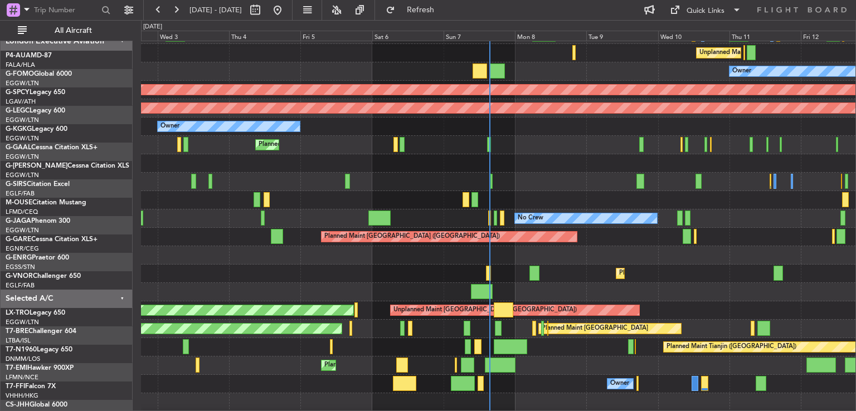
scroll to position [53, 0]
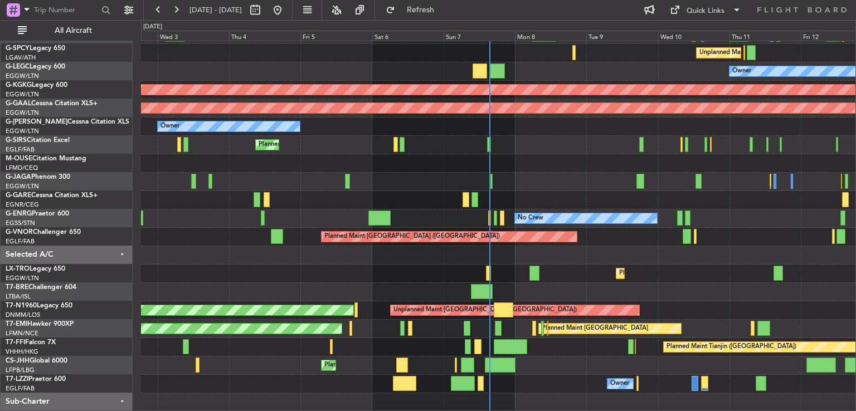
click at [451, 288] on div at bounding box center [498, 292] width 714 height 18
